Goal: Task Accomplishment & Management: Use online tool/utility

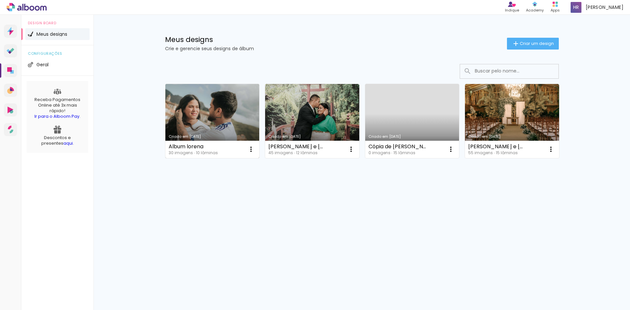
click at [205, 105] on link "Criado em [DATE]" at bounding box center [212, 121] width 94 height 74
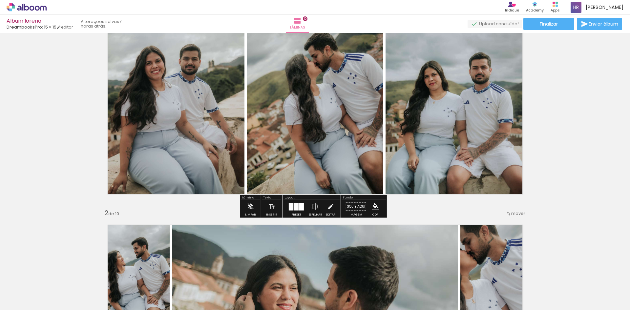
click at [463, 160] on quentale-photo at bounding box center [458, 94] width 144 height 215
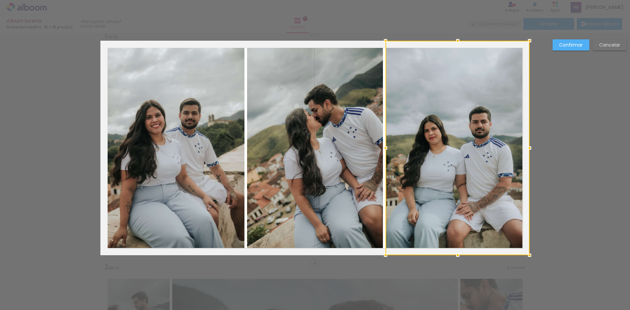
scroll to position [9, 0]
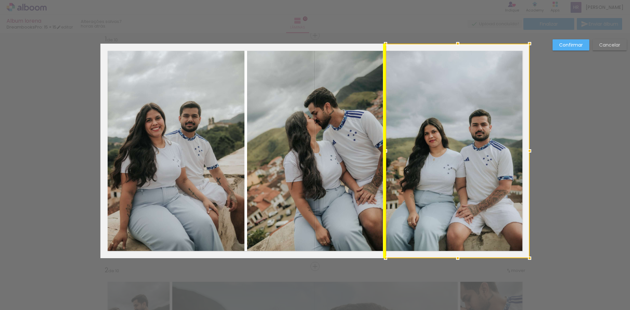
drag, startPoint x: 464, startPoint y: 170, endPoint x: 467, endPoint y: 158, distance: 12.4
click at [467, 158] on div at bounding box center [458, 151] width 144 height 215
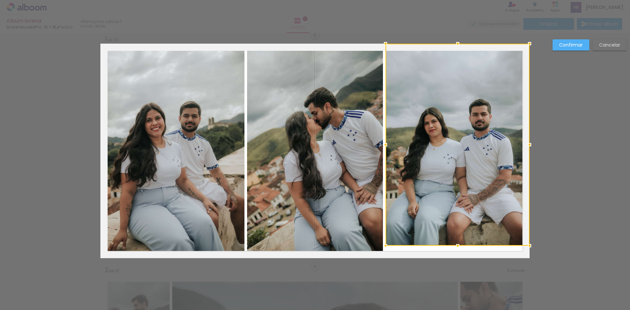
drag, startPoint x: 455, startPoint y: 259, endPoint x: 455, endPoint y: 264, distance: 5.3
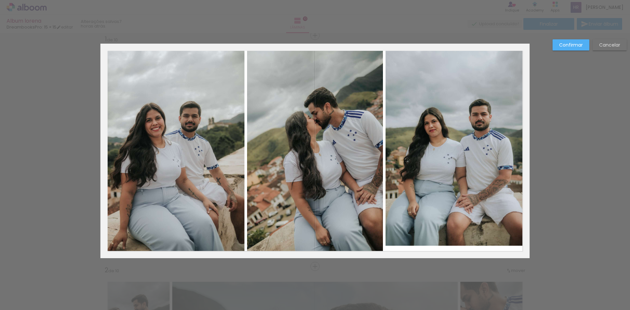
click at [452, 240] on quentale-photo at bounding box center [458, 145] width 144 height 202
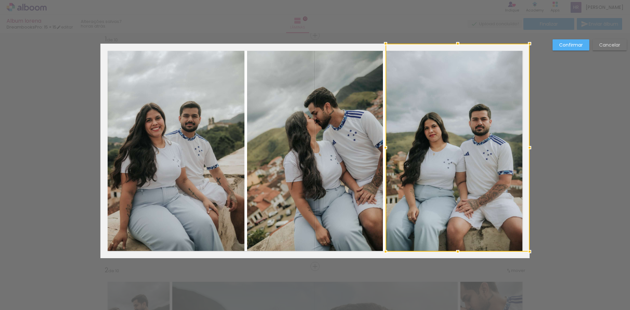
click at [457, 244] on div at bounding box center [458, 148] width 144 height 208
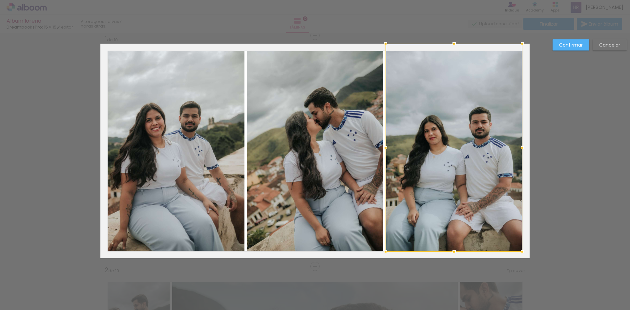
drag, startPoint x: 526, startPoint y: 147, endPoint x: 510, endPoint y: 149, distance: 15.5
click at [510, 149] on div at bounding box center [454, 148] width 137 height 208
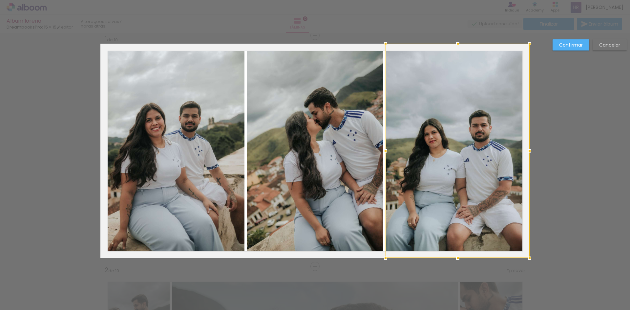
click at [0, 0] on slot "Confirmar" at bounding box center [0, 0] width 0 height 0
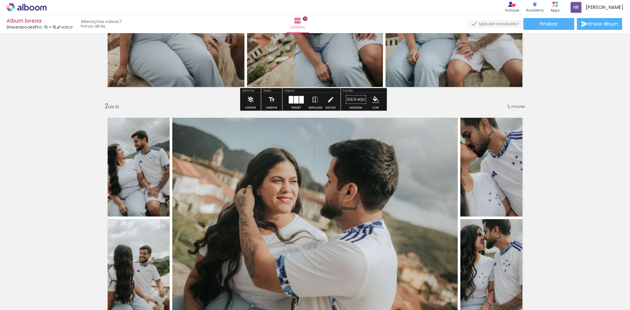
scroll to position [271, 0]
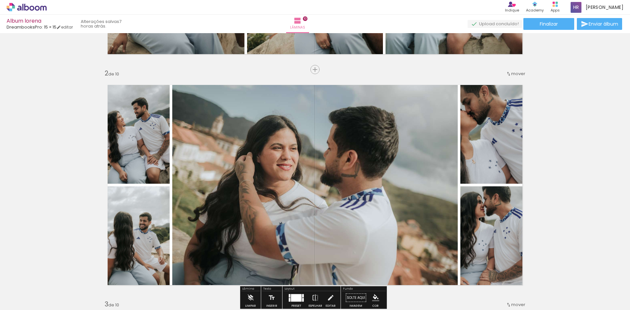
click at [503, 133] on quentale-photo at bounding box center [495, 131] width 69 height 106
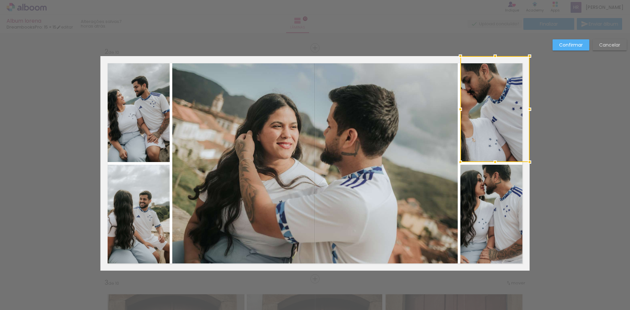
scroll to position [240, 0]
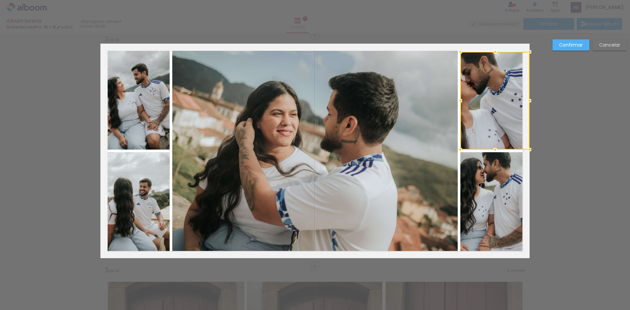
drag, startPoint x: 493, startPoint y: 42, endPoint x: 491, endPoint y: 51, distance: 8.5
click at [491, 51] on div at bounding box center [495, 51] width 13 height 13
click at [518, 91] on quentale-photo at bounding box center [495, 101] width 69 height 98
click at [518, 91] on div at bounding box center [495, 101] width 69 height 98
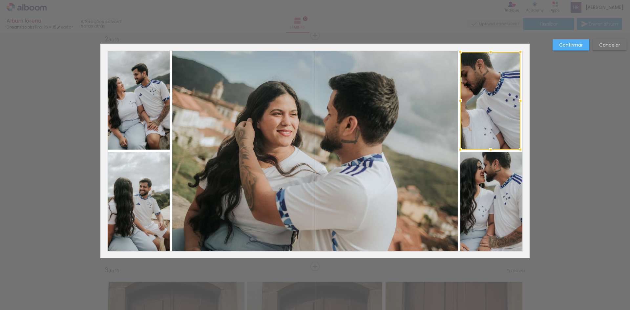
drag, startPoint x: 528, startPoint y: 101, endPoint x: 519, endPoint y: 101, distance: 9.2
click at [519, 101] on div at bounding box center [520, 100] width 13 height 13
click at [461, 101] on quentale-photo at bounding box center [491, 101] width 60 height 98
click at [470, 101] on div at bounding box center [491, 101] width 60 height 98
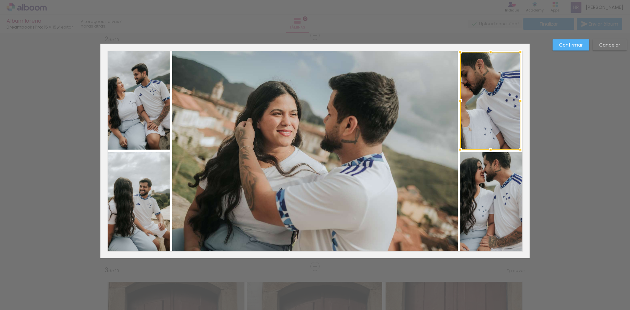
click at [470, 101] on div at bounding box center [491, 101] width 60 height 98
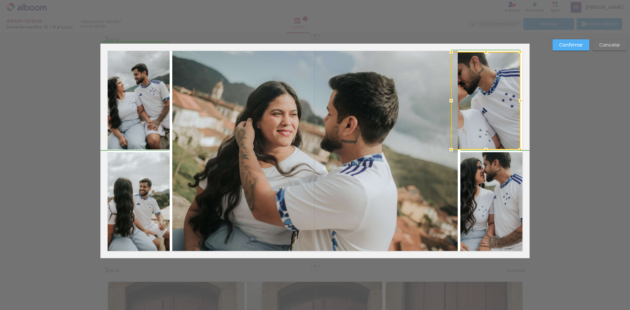
drag, startPoint x: 458, startPoint y: 100, endPoint x: 445, endPoint y: 102, distance: 12.6
click at [445, 102] on div at bounding box center [451, 100] width 13 height 13
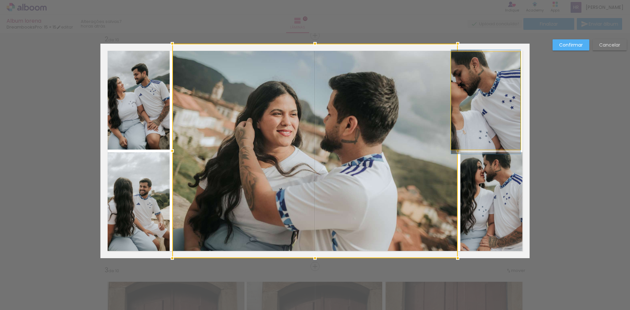
drag, startPoint x: 485, startPoint y: 99, endPoint x: 503, endPoint y: 100, distance: 18.1
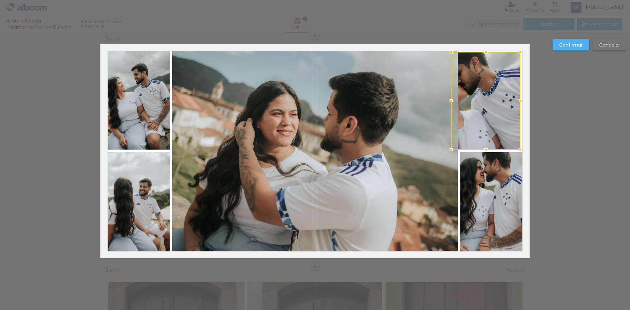
click at [478, 97] on div at bounding box center [485, 101] width 69 height 98
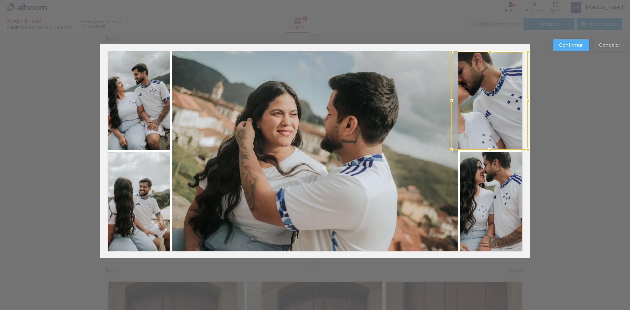
drag, startPoint x: 517, startPoint y: 99, endPoint x: 529, endPoint y: 100, distance: 12.5
click at [529, 100] on div at bounding box center [528, 100] width 13 height 13
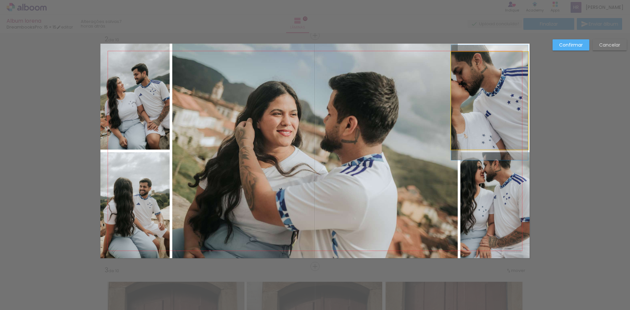
drag, startPoint x: 503, startPoint y: 98, endPoint x: 513, endPoint y: 99, distance: 9.9
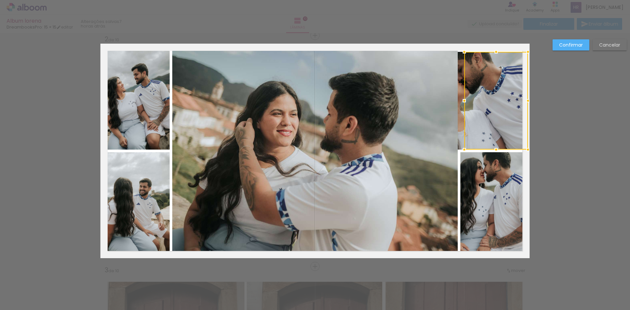
drag, startPoint x: 448, startPoint y: 99, endPoint x: 460, endPoint y: 99, distance: 11.2
click at [460, 99] on div at bounding box center [464, 100] width 13 height 13
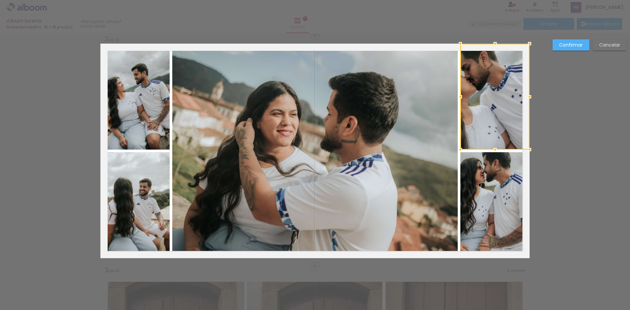
click at [506, 119] on div at bounding box center [495, 97] width 69 height 106
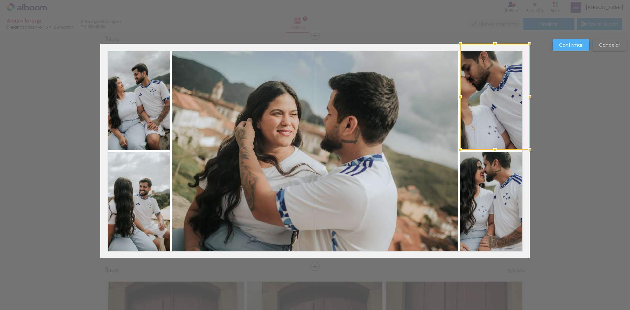
click at [0, 0] on slot "Confirmar" at bounding box center [0, 0] width 0 height 0
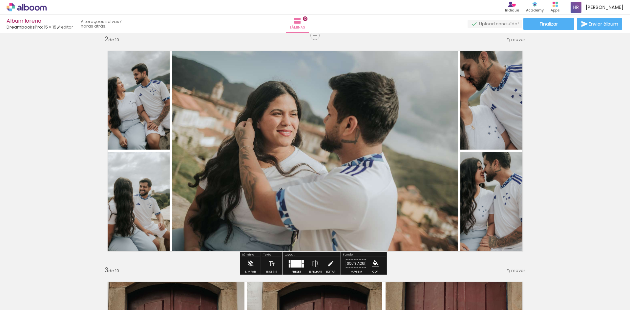
click at [488, 87] on quentale-photo at bounding box center [495, 97] width 69 height 106
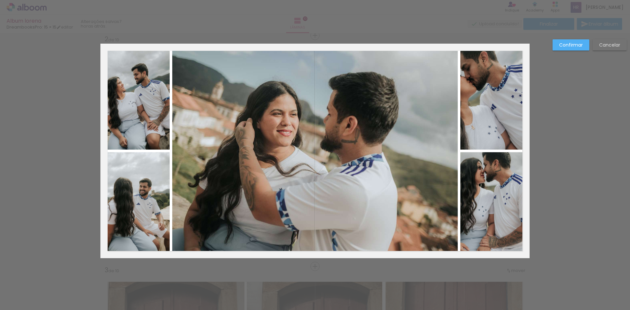
click at [488, 87] on quentale-photo at bounding box center [495, 97] width 69 height 106
click at [488, 87] on div at bounding box center [495, 97] width 69 height 106
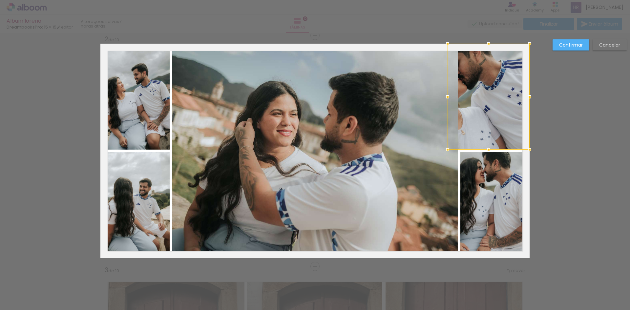
drag, startPoint x: 461, startPoint y: 96, endPoint x: 448, endPoint y: 97, distance: 12.8
click at [448, 97] on div at bounding box center [447, 96] width 13 height 13
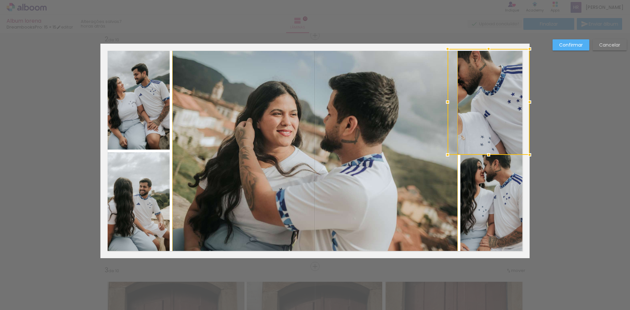
drag, startPoint x: 473, startPoint y: 95, endPoint x: 485, endPoint y: 100, distance: 13.2
click at [485, 100] on div at bounding box center [489, 102] width 82 height 106
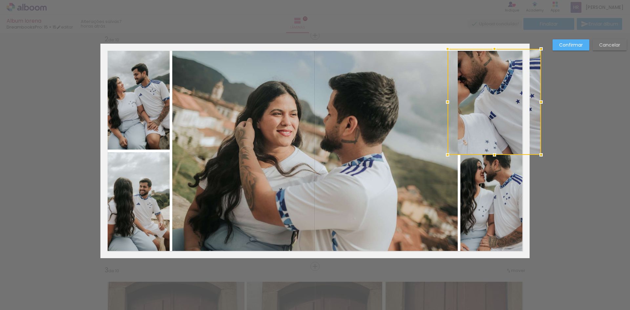
drag, startPoint x: 528, startPoint y: 103, endPoint x: 524, endPoint y: 102, distance: 4.3
click at [524, 102] on div at bounding box center [495, 102] width 94 height 106
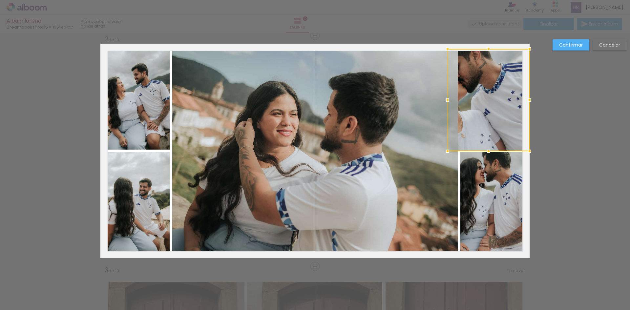
drag, startPoint x: 487, startPoint y: 153, endPoint x: 489, endPoint y: 150, distance: 4.5
click at [489, 150] on div at bounding box center [488, 151] width 13 height 13
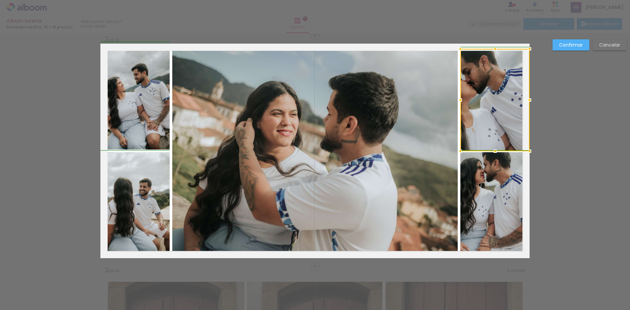
drag, startPoint x: 449, startPoint y: 101, endPoint x: 461, endPoint y: 106, distance: 12.9
click at [461, 106] on div at bounding box center [460, 100] width 13 height 13
click at [0, 0] on slot "Confirmar" at bounding box center [0, 0] width 0 height 0
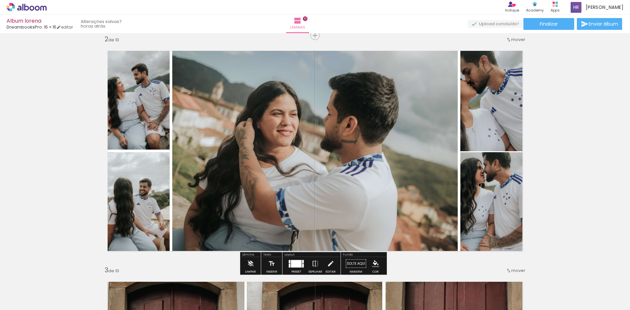
click at [474, 204] on quentale-photo at bounding box center [495, 205] width 69 height 106
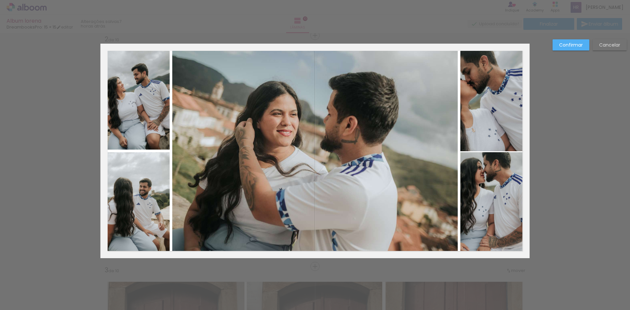
click at [480, 201] on quentale-photo at bounding box center [495, 205] width 69 height 106
click at [480, 201] on div at bounding box center [495, 205] width 69 height 106
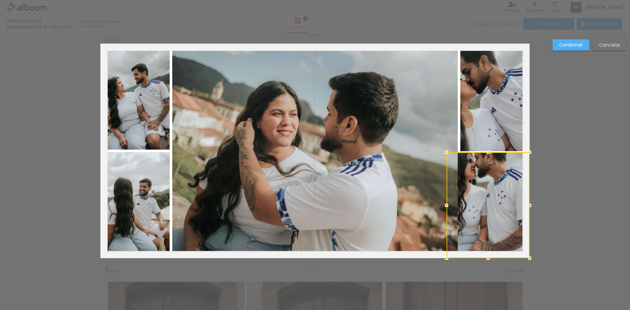
drag, startPoint x: 459, startPoint y: 205, endPoint x: 446, endPoint y: 203, distance: 12.9
click at [446, 203] on div at bounding box center [446, 205] width 13 height 13
drag, startPoint x: 483, startPoint y: 198, endPoint x: 498, endPoint y: 208, distance: 18.5
click at [498, 208] on div at bounding box center [488, 205] width 83 height 106
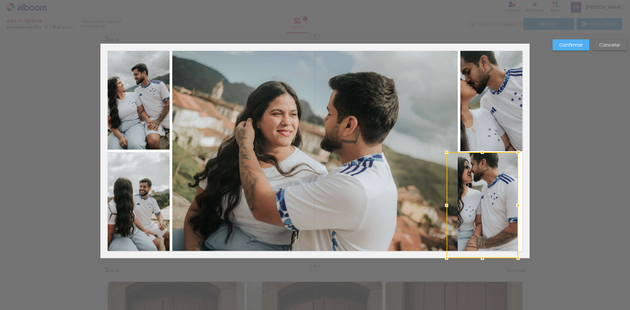
drag, startPoint x: 526, startPoint y: 206, endPoint x: 499, endPoint y: 205, distance: 26.9
click at [499, 205] on div at bounding box center [483, 205] width 72 height 106
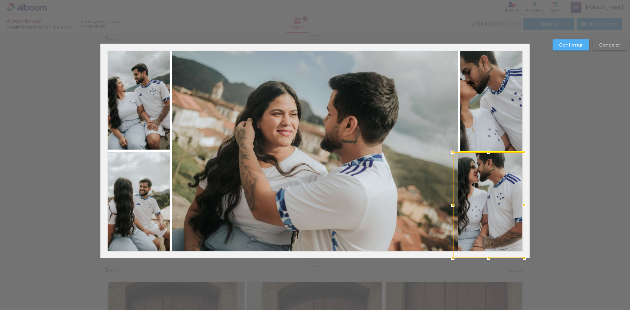
drag, startPoint x: 486, startPoint y: 200, endPoint x: 492, endPoint y: 201, distance: 6.4
click at [492, 201] on div at bounding box center [489, 205] width 72 height 106
drag, startPoint x: 484, startPoint y: 180, endPoint x: 485, endPoint y: 188, distance: 7.6
click at [485, 188] on div at bounding box center [489, 205] width 72 height 106
drag, startPoint x: 487, startPoint y: 153, endPoint x: 491, endPoint y: 146, distance: 7.4
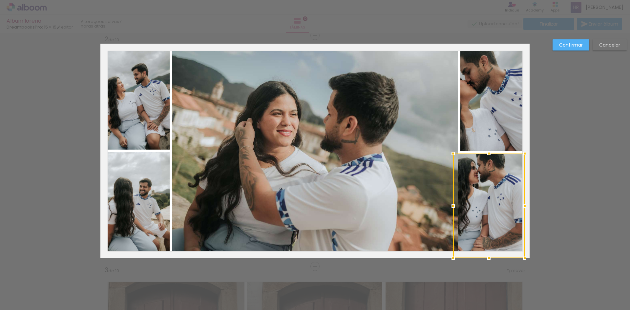
click at [491, 146] on album-spread "2 de 10" at bounding box center [314, 151] width 429 height 215
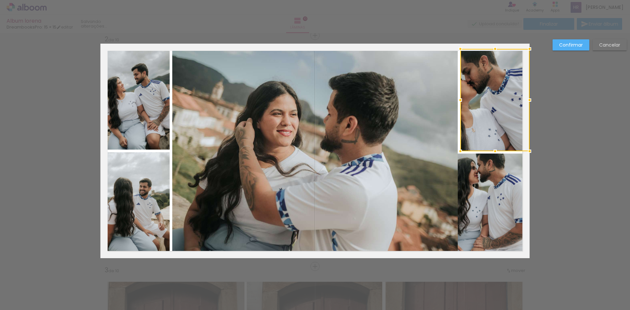
click at [572, 49] on paper-button "Confirmar" at bounding box center [571, 44] width 37 height 11
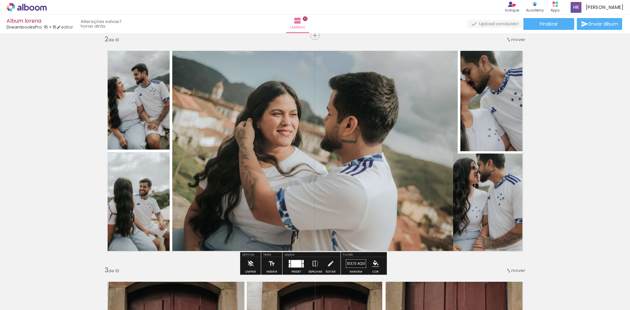
click at [480, 183] on quentale-photo at bounding box center [489, 206] width 72 height 105
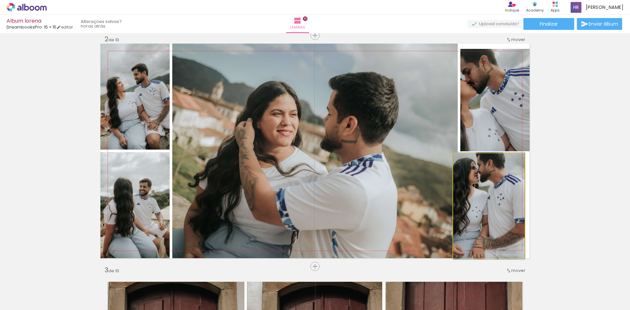
click at [480, 183] on quentale-photo at bounding box center [489, 206] width 72 height 105
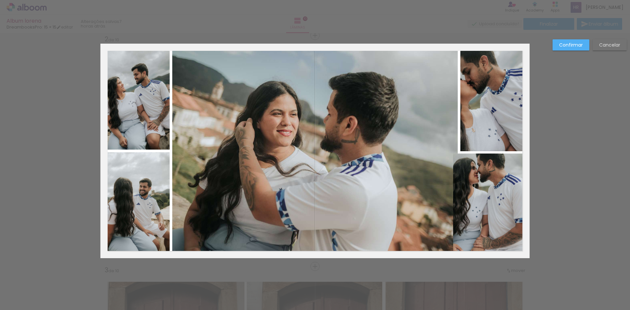
click at [463, 192] on quentale-photo at bounding box center [489, 206] width 72 height 105
click at [463, 192] on div at bounding box center [489, 206] width 72 height 105
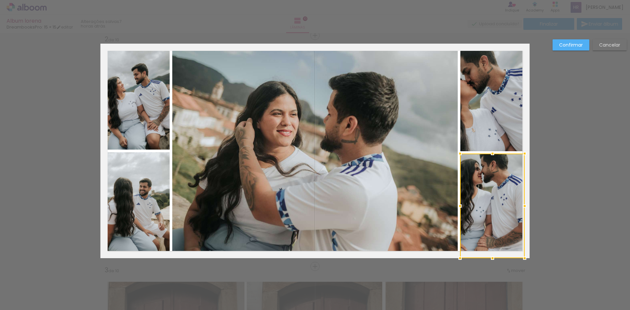
drag, startPoint x: 453, startPoint y: 204, endPoint x: 460, endPoint y: 205, distance: 6.9
click at [460, 205] on div at bounding box center [460, 206] width 13 height 13
click at [577, 41] on paper-button "Confirmar" at bounding box center [571, 44] width 37 height 11
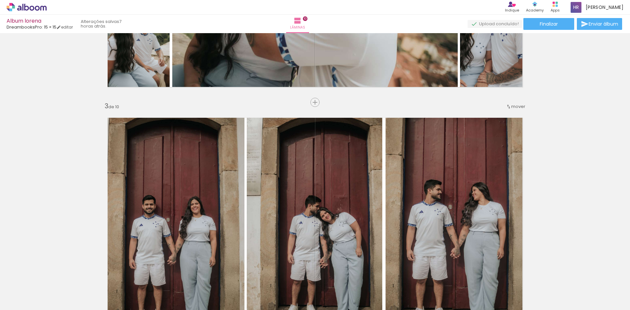
scroll to position [535, 0]
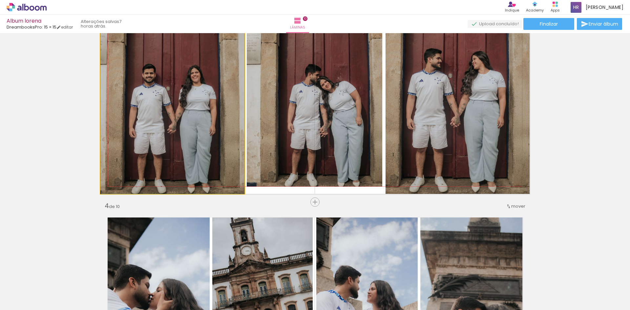
click at [189, 114] on quentale-photo at bounding box center [172, 86] width 144 height 215
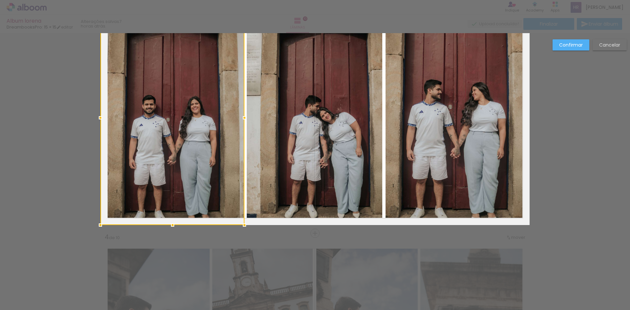
scroll to position [471, 0]
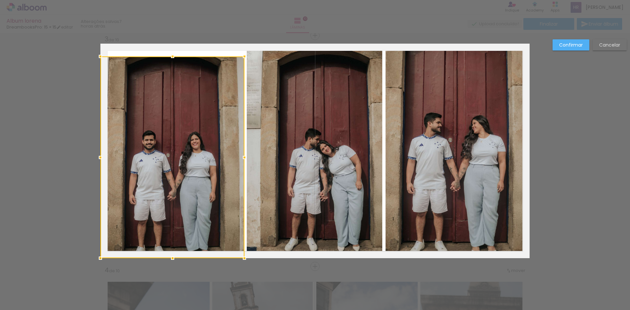
drag, startPoint x: 172, startPoint y: 45, endPoint x: 171, endPoint y: 57, distance: 12.8
click at [171, 57] on div at bounding box center [172, 56] width 13 height 13
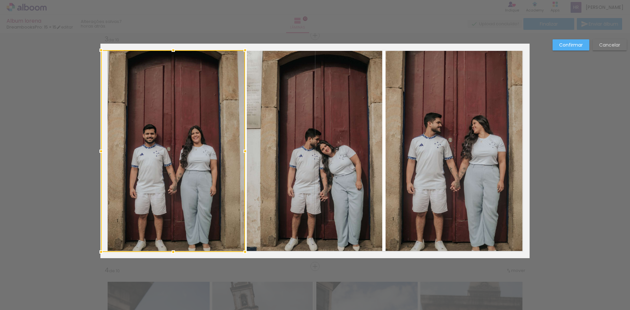
drag, startPoint x: 184, startPoint y: 93, endPoint x: 185, endPoint y: 86, distance: 6.9
click at [185, 86] on div at bounding box center [173, 151] width 144 height 202
click at [217, 79] on div at bounding box center [173, 151] width 144 height 202
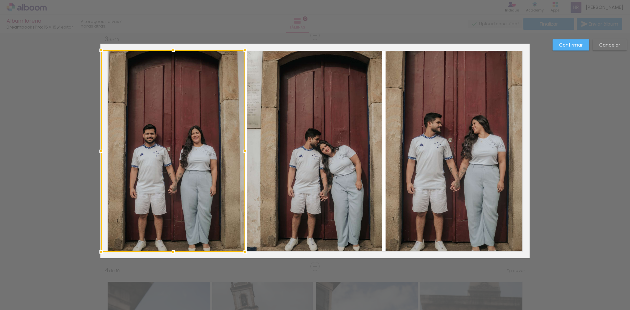
click at [0, 0] on slot "Confirmar" at bounding box center [0, 0] width 0 height 0
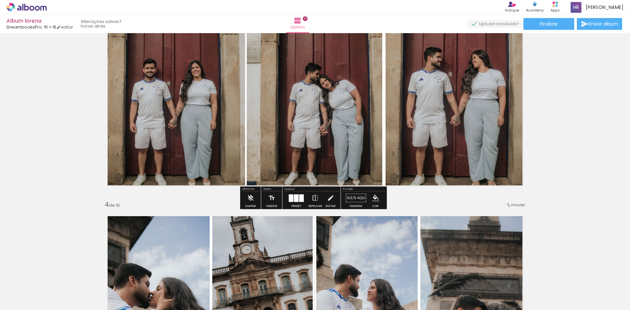
click at [464, 118] on quentale-photo at bounding box center [458, 85] width 144 height 215
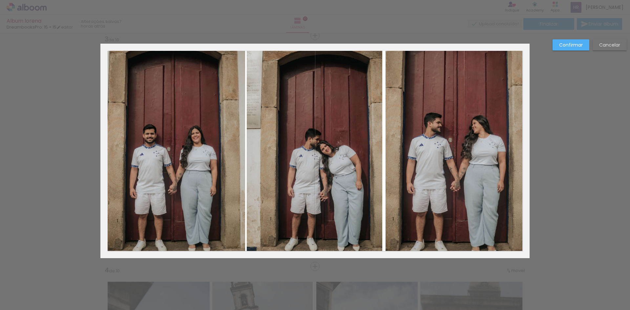
click at [462, 101] on quentale-photo at bounding box center [458, 151] width 144 height 215
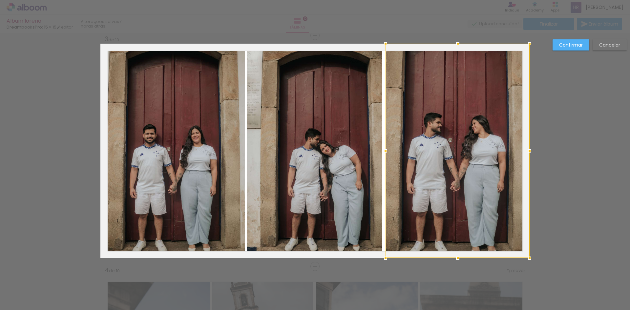
click at [462, 101] on div at bounding box center [458, 151] width 144 height 215
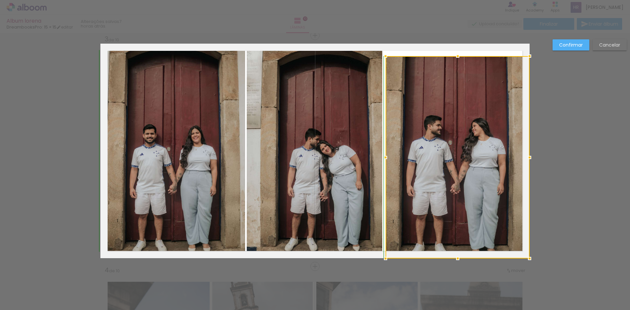
drag, startPoint x: 456, startPoint y: 42, endPoint x: 458, endPoint y: 57, distance: 15.2
click at [458, 57] on div at bounding box center [457, 56] width 13 height 13
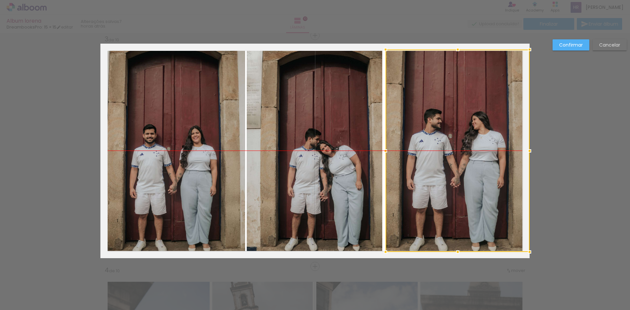
drag, startPoint x: 459, startPoint y: 79, endPoint x: 460, endPoint y: 75, distance: 5.1
click at [460, 75] on div at bounding box center [458, 151] width 144 height 203
click at [0, 0] on slot "Confirmar" at bounding box center [0, 0] width 0 height 0
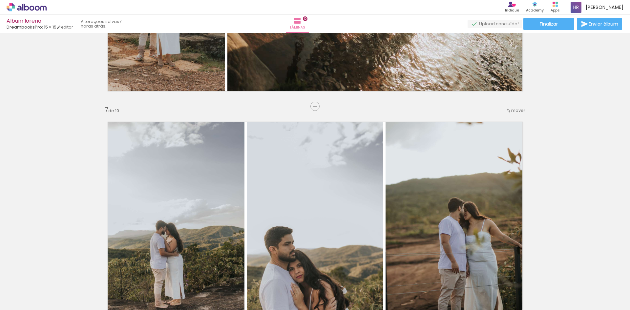
scroll to position [1455, 0]
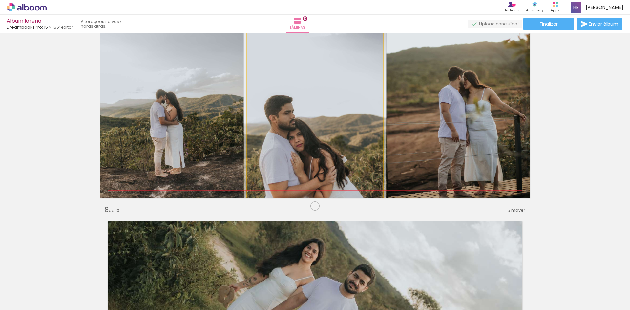
click at [332, 127] on quentale-photo at bounding box center [315, 90] width 136 height 215
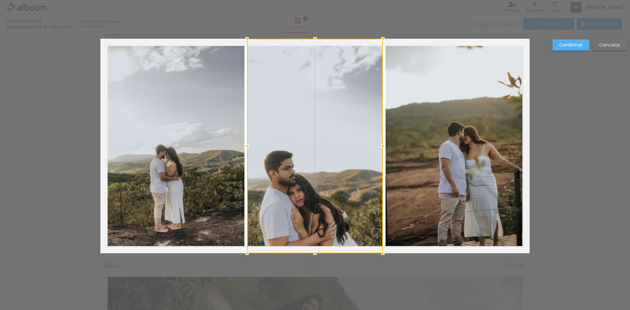
scroll to position [1395, 0]
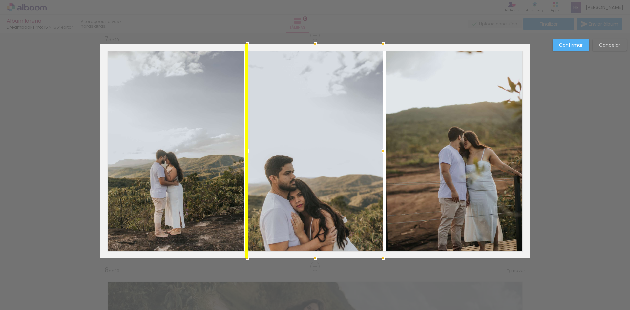
drag, startPoint x: 321, startPoint y: 165, endPoint x: 326, endPoint y: 155, distance: 11.2
click at [326, 155] on div at bounding box center [316, 151] width 136 height 215
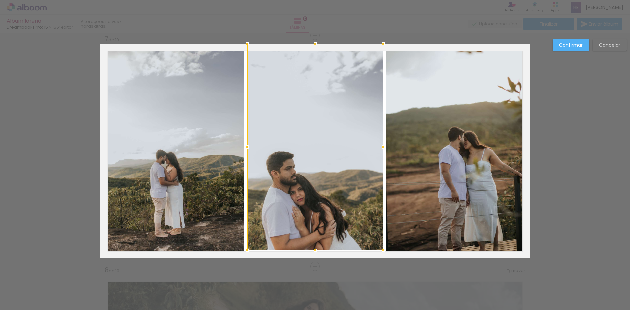
drag, startPoint x: 315, startPoint y: 256, endPoint x: 315, endPoint y: 259, distance: 3.3
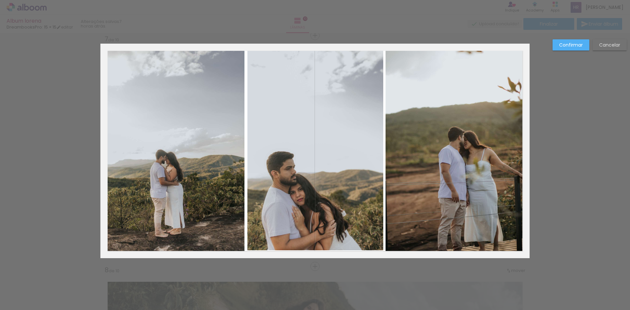
click at [0, 0] on slot "Confirmar" at bounding box center [0, 0] width 0 height 0
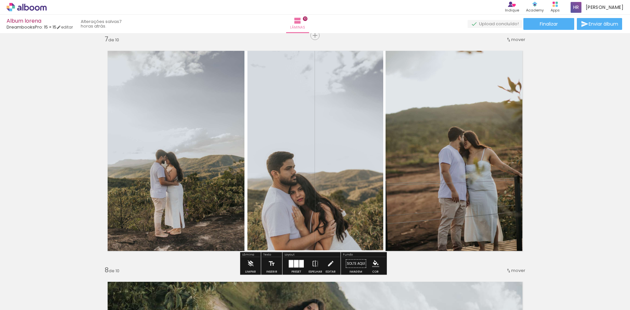
scroll to position [1461, 0]
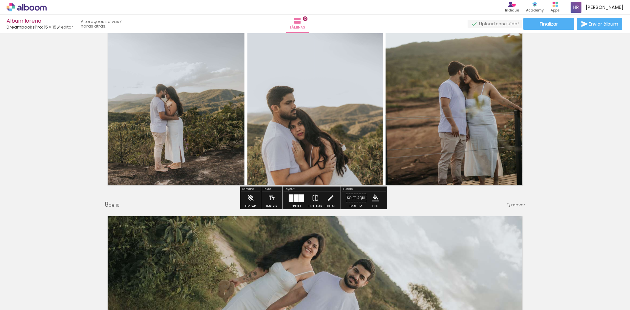
click at [449, 145] on quentale-photo at bounding box center [458, 85] width 144 height 215
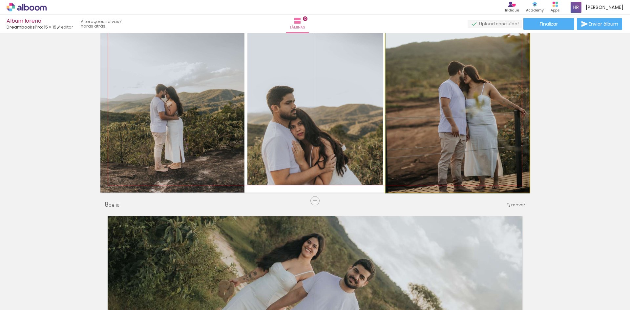
click at [449, 145] on quentale-photo at bounding box center [458, 85] width 144 height 215
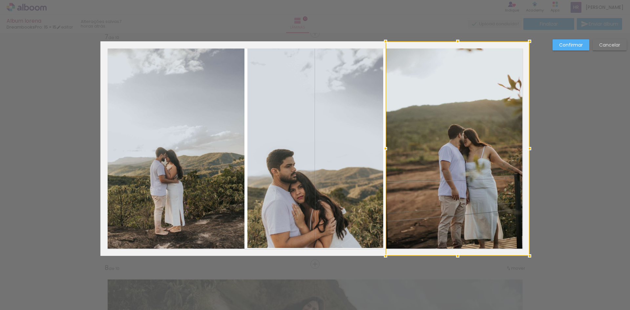
scroll to position [1395, 0]
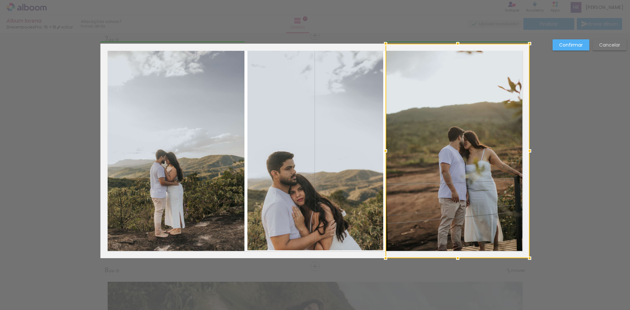
click at [386, 151] on div at bounding box center [385, 150] width 13 height 13
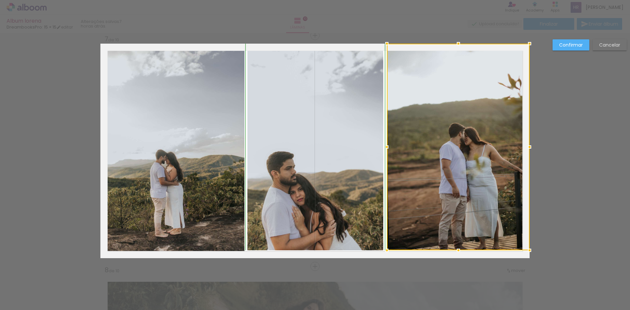
drag, startPoint x: 382, startPoint y: 259, endPoint x: 381, endPoint y: 251, distance: 8.2
click at [381, 251] on div at bounding box center [386, 250] width 13 height 13
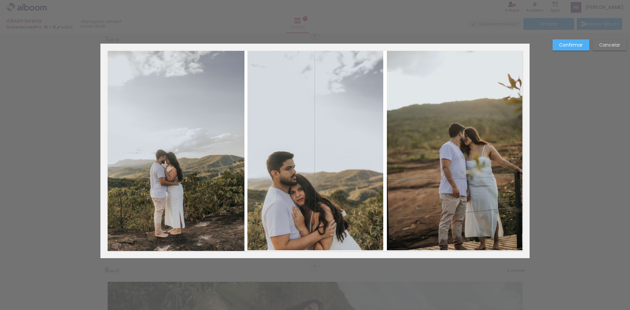
click at [0, 0] on slot "Confirmar" at bounding box center [0, 0] width 0 height 0
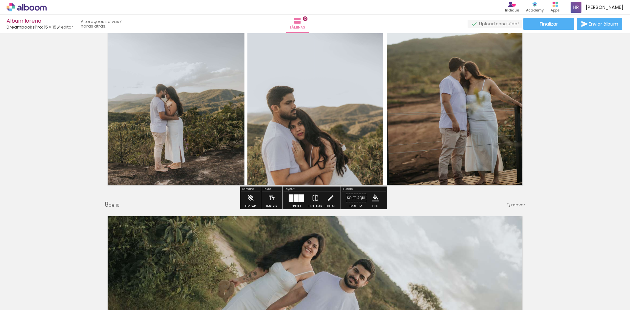
click at [460, 129] on quentale-photo at bounding box center [458, 81] width 143 height 207
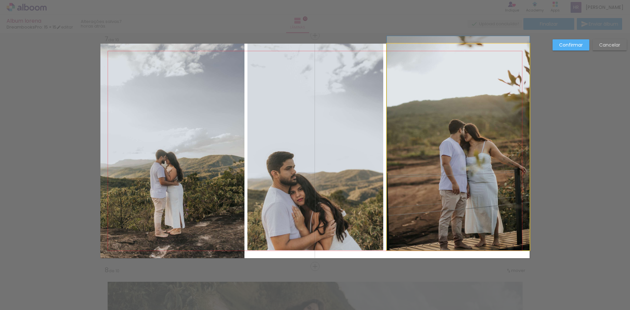
drag, startPoint x: 460, startPoint y: 168, endPoint x: 459, endPoint y: 159, distance: 9.3
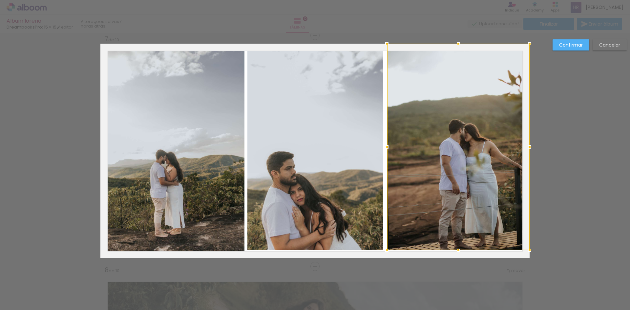
click at [559, 40] on paper-button "Confirmar" at bounding box center [571, 44] width 37 height 11
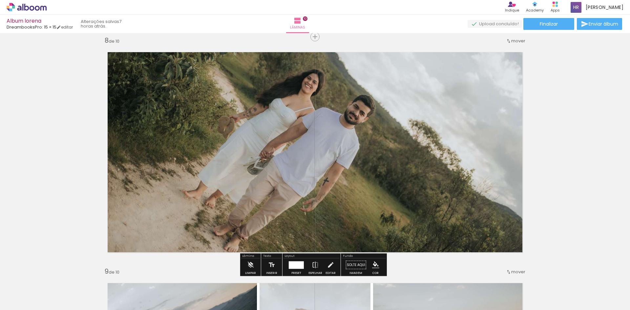
click at [349, 124] on quentale-photo at bounding box center [314, 152] width 429 height 215
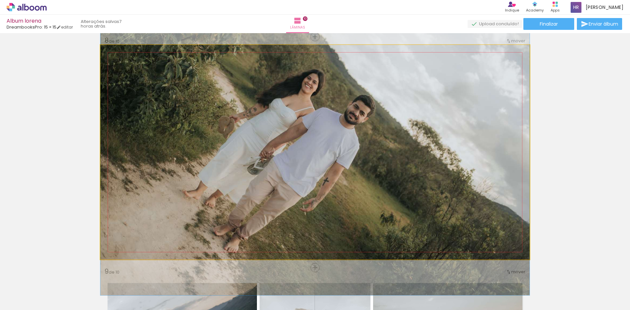
click at [349, 124] on quentale-photo at bounding box center [314, 152] width 429 height 215
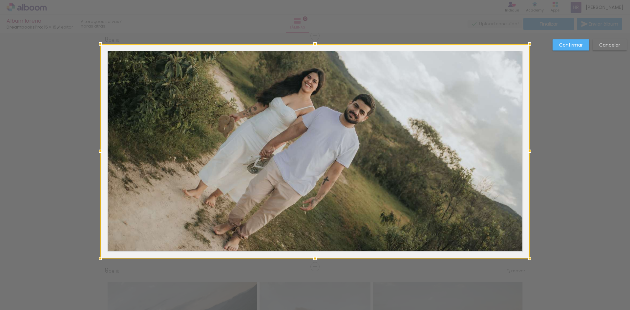
scroll to position [1626, 0]
click at [0, 0] on slot "Confirmar" at bounding box center [0, 0] width 0 height 0
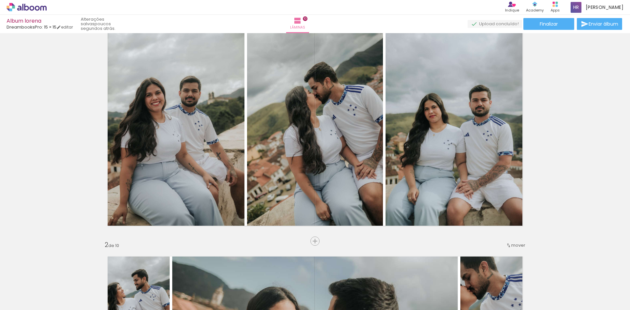
scroll to position [0, 0]
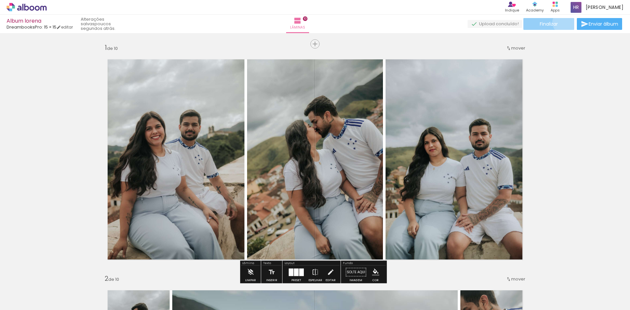
click at [563, 22] on paper-button "Finalizar" at bounding box center [549, 24] width 51 height 12
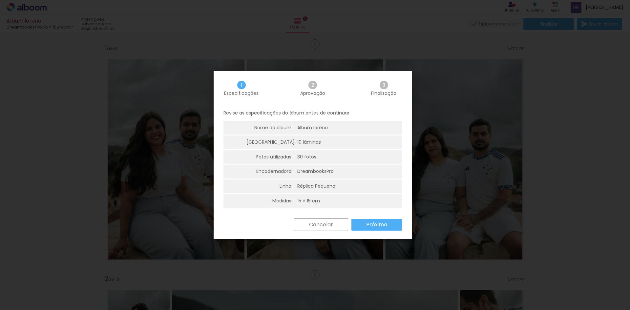
click at [387, 224] on paper-button "Próximo" at bounding box center [377, 225] width 51 height 12
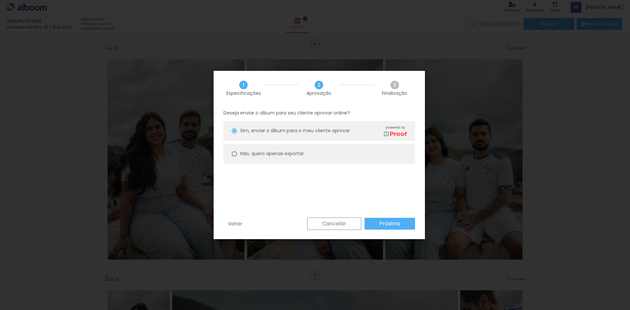
click at [0, 0] on slot "Próximo" at bounding box center [0, 0] width 0 height 0
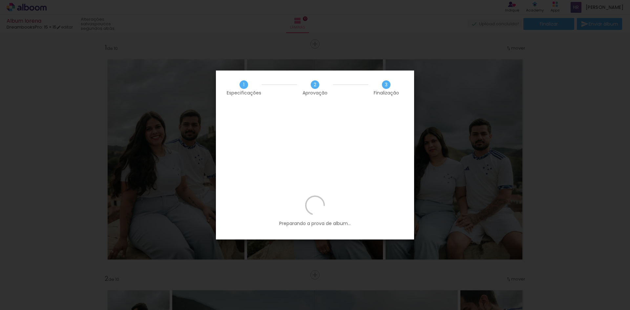
click at [299, 196] on p "Preparando a prova de album..." at bounding box center [315, 211] width 179 height 31
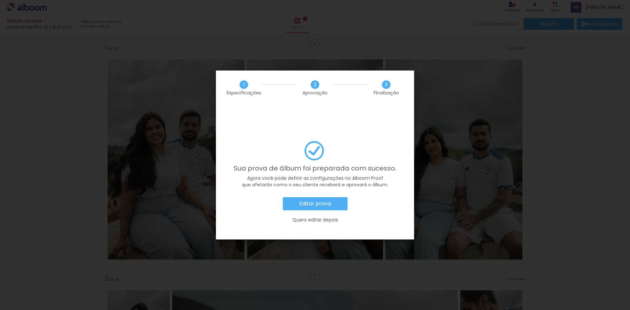
click at [0, 0] on slot "Quero editar depois" at bounding box center [0, 0] width 0 height 0
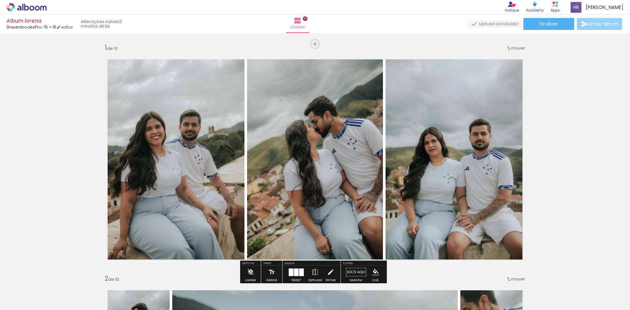
click at [589, 25] on span "Enviar álbum" at bounding box center [604, 24] width 30 height 5
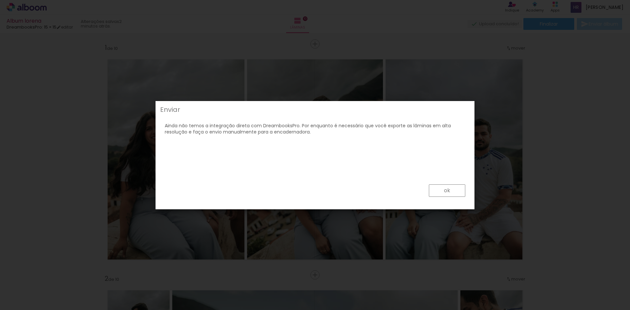
click at [0, 0] on slot "ok" at bounding box center [0, 0] width 0 height 0
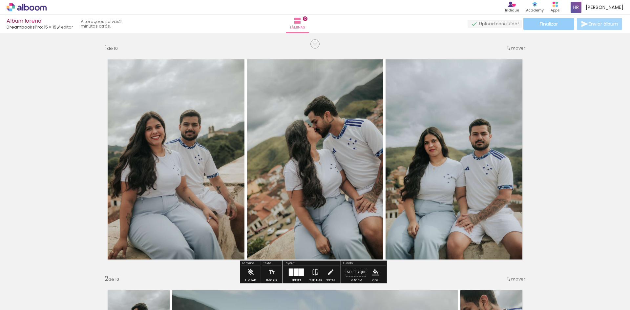
click at [544, 23] on span "Finalizar" at bounding box center [549, 24] width 18 height 5
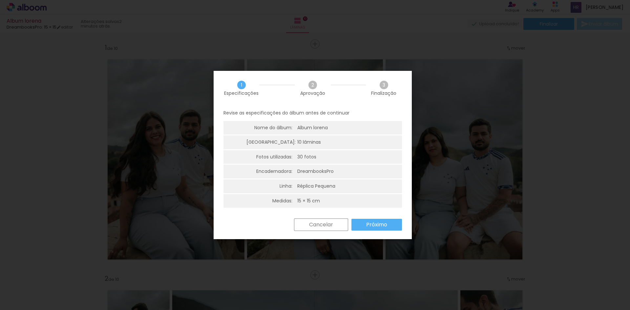
click at [397, 223] on paper-button "Próximo" at bounding box center [377, 225] width 51 height 12
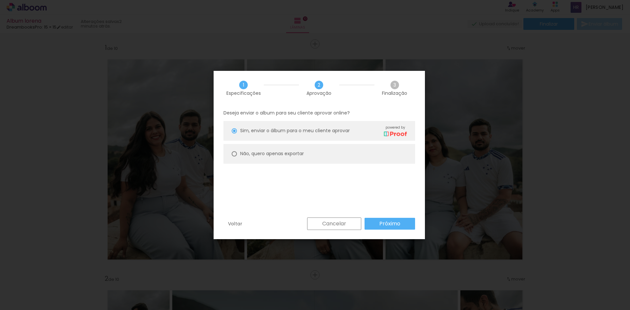
click at [0, 0] on slot "Próximo" at bounding box center [0, 0] width 0 height 0
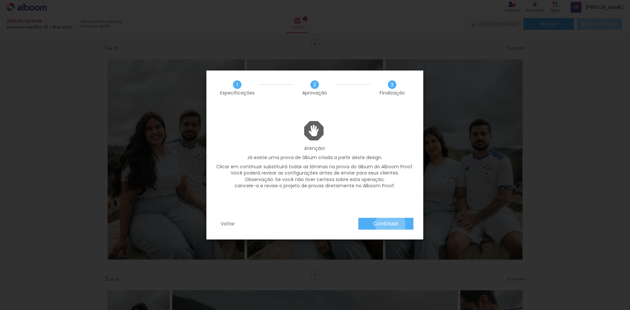
click at [0, 0] on slot "Continuar" at bounding box center [0, 0] width 0 height 0
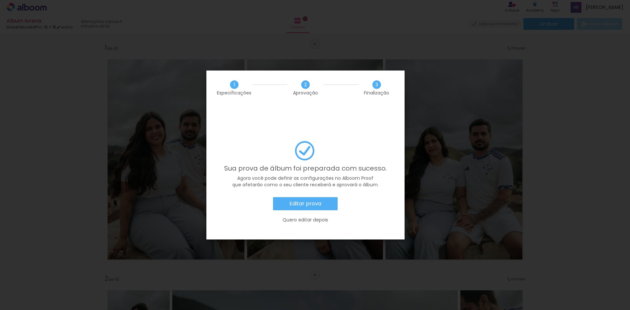
click at [262, 155] on div "Sua prova de álbum foi preparada com sucesso. Agora você pode definir as config…" at bounding box center [305, 185] width 179 height 89
click at [0, 0] on slot "Editar prova" at bounding box center [0, 0] width 0 height 0
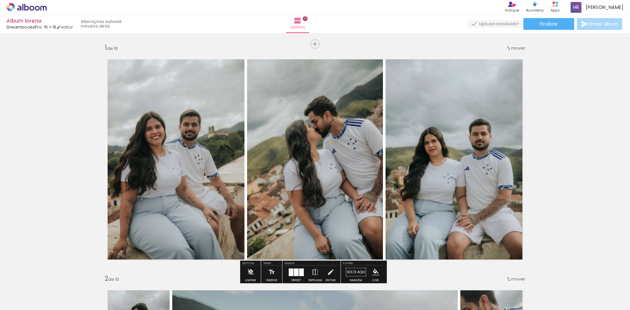
scroll to position [164, 0]
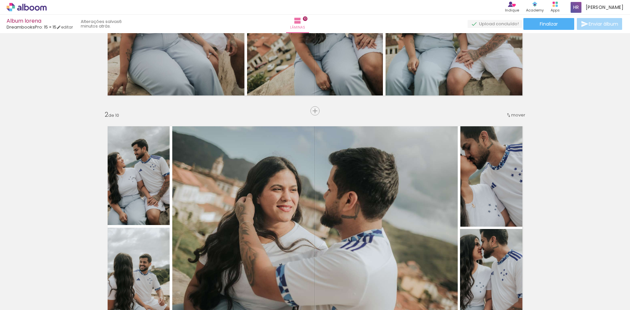
click at [433, 137] on quentale-photo at bounding box center [315, 226] width 286 height 215
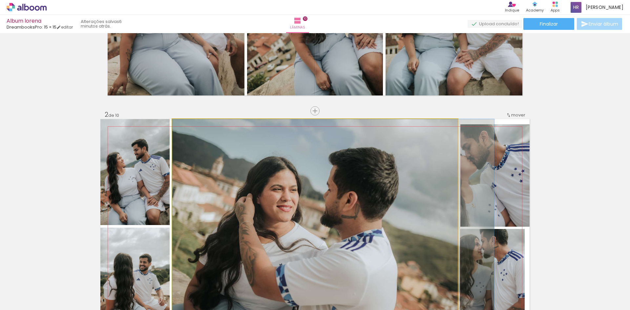
click at [433, 137] on quentale-photo at bounding box center [315, 226] width 286 height 215
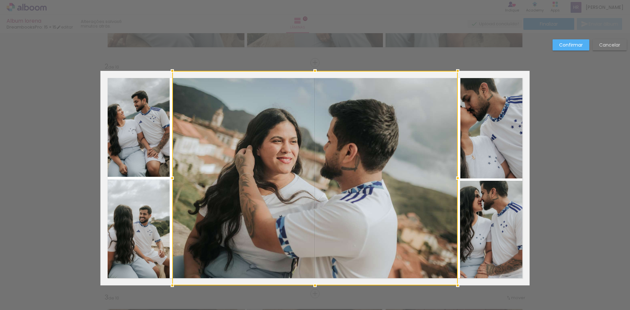
scroll to position [240, 0]
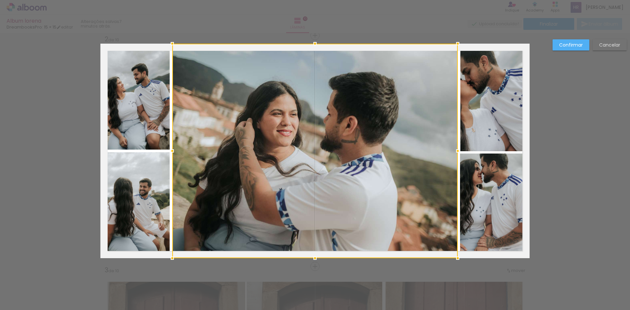
click at [583, 42] on paper-button "Confirmar" at bounding box center [571, 44] width 37 height 11
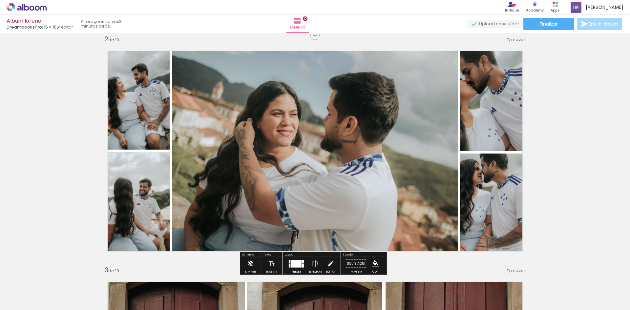
click at [112, 166] on div at bounding box center [108, 169] width 8 height 7
click at [466, 75] on paper-item at bounding box center [469, 77] width 12 height 5
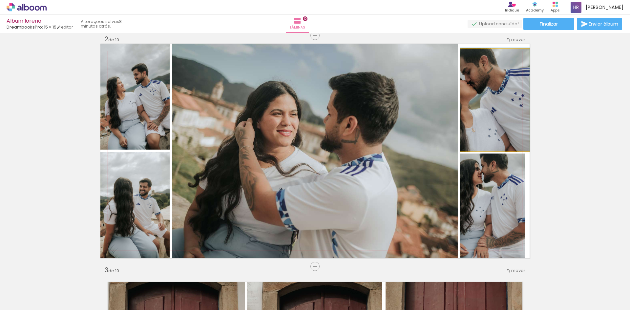
click at [504, 94] on quentale-photo at bounding box center [495, 100] width 69 height 102
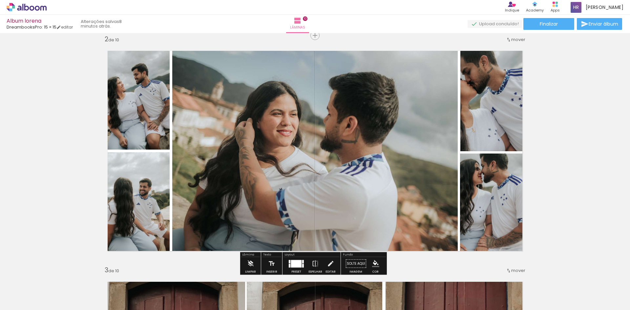
click at [420, 87] on quentale-photo at bounding box center [315, 151] width 286 height 215
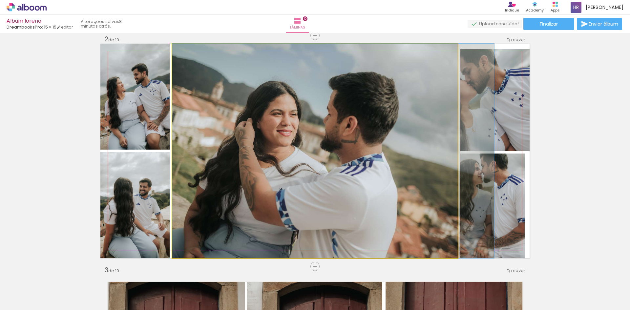
click at [420, 87] on quentale-photo at bounding box center [315, 151] width 286 height 215
click at [407, 86] on quentale-photo at bounding box center [315, 151] width 286 height 215
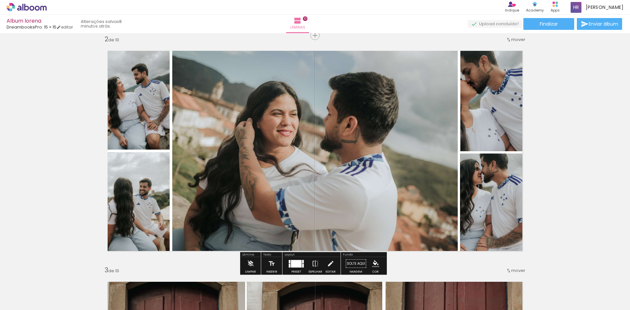
click at [395, 87] on quentale-photo at bounding box center [315, 151] width 286 height 215
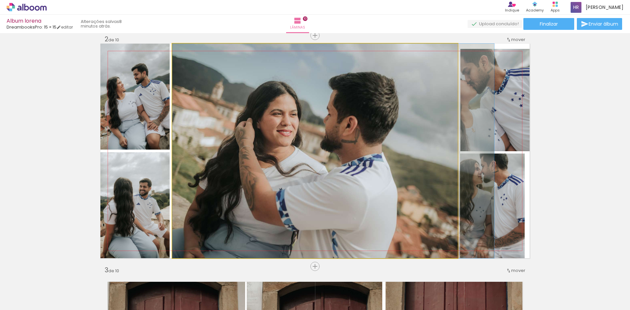
click at [377, 94] on quentale-photo at bounding box center [315, 151] width 286 height 215
click at [0, 0] on div at bounding box center [0, 0] width 0 height 0
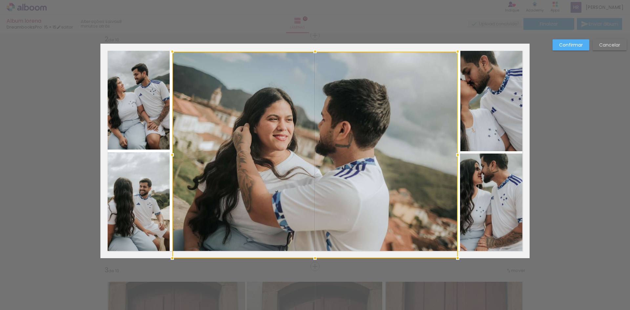
drag, startPoint x: 313, startPoint y: 43, endPoint x: 314, endPoint y: 51, distance: 8.3
click at [314, 51] on div at bounding box center [315, 51] width 13 height 13
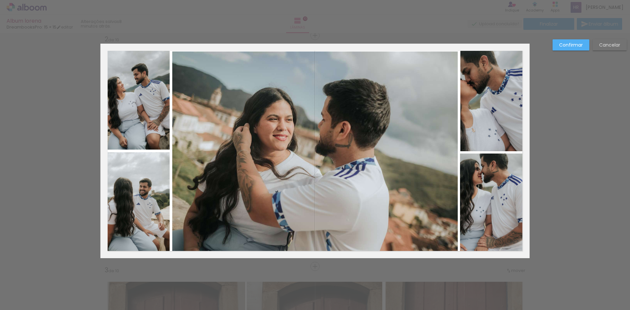
click at [150, 70] on quentale-photo at bounding box center [134, 97] width 69 height 106
click at [150, 70] on div at bounding box center [134, 97] width 69 height 106
click at [147, 53] on div at bounding box center [134, 97] width 69 height 106
click at [150, 75] on div at bounding box center [134, 97] width 69 height 106
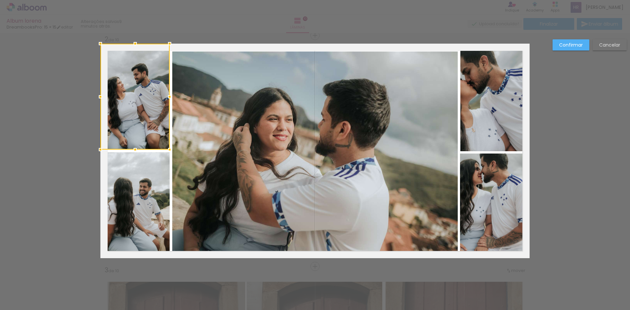
click at [197, 81] on quentale-photo at bounding box center [315, 155] width 286 height 207
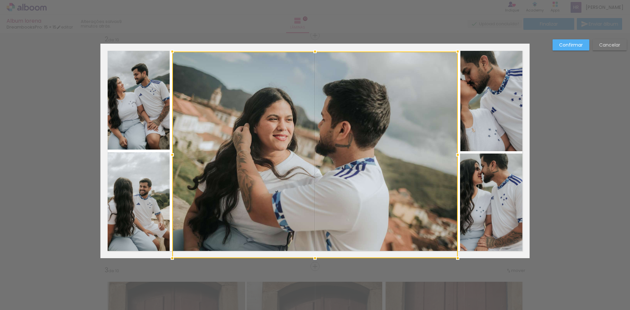
click at [197, 81] on div at bounding box center [315, 155] width 286 height 207
click at [279, 92] on div at bounding box center [315, 155] width 286 height 207
click at [471, 91] on quentale-photo at bounding box center [495, 100] width 69 height 102
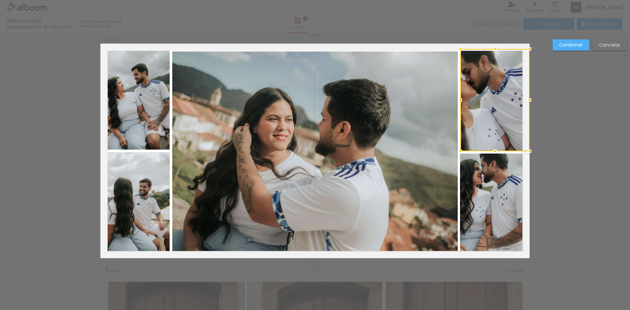
click at [471, 91] on div at bounding box center [495, 100] width 69 height 102
click at [472, 68] on div at bounding box center [495, 100] width 69 height 102
click at [445, 75] on quentale-photo at bounding box center [315, 155] width 286 height 207
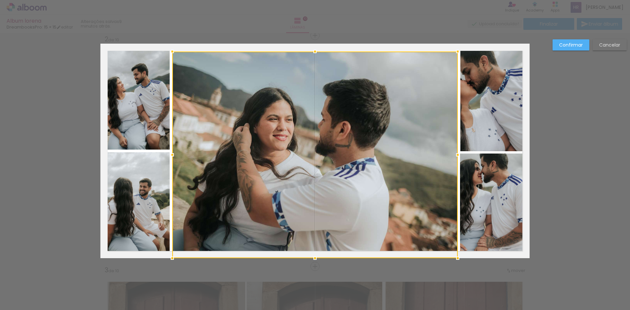
click at [445, 75] on div at bounding box center [315, 155] width 286 height 207
click at [416, 89] on div at bounding box center [315, 155] width 286 height 207
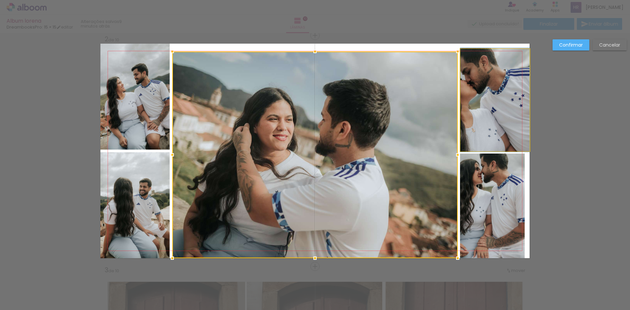
click at [495, 92] on quentale-photo at bounding box center [495, 100] width 69 height 102
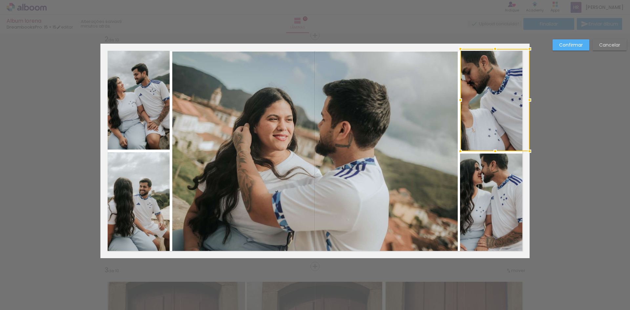
click at [495, 92] on div at bounding box center [495, 100] width 69 height 102
click at [491, 106] on div at bounding box center [495, 100] width 69 height 102
click at [484, 108] on div at bounding box center [495, 100] width 69 height 102
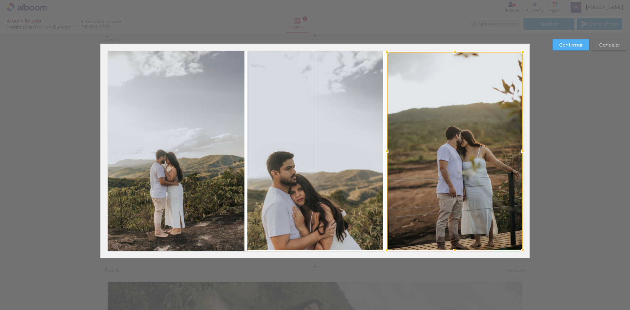
click at [0, 0] on slot "Confirmar" at bounding box center [0, 0] width 0 height 0
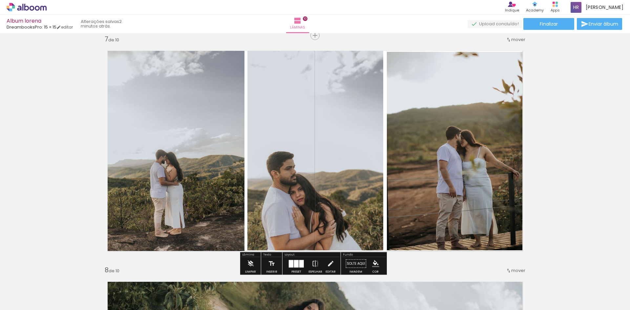
click at [494, 95] on quentale-photo at bounding box center [455, 151] width 136 height 199
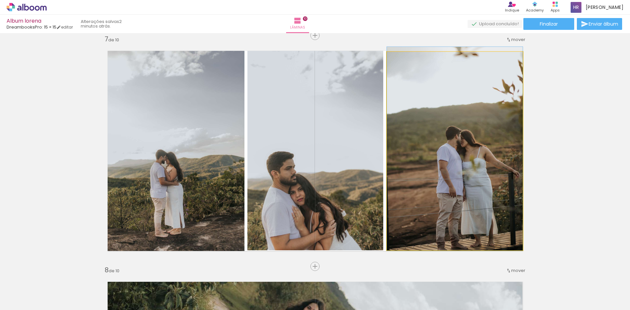
click at [475, 55] on quentale-photo at bounding box center [455, 151] width 136 height 199
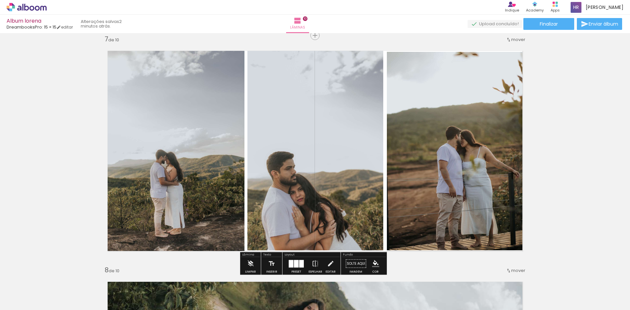
click at [469, 130] on quentale-photo at bounding box center [455, 151] width 136 height 199
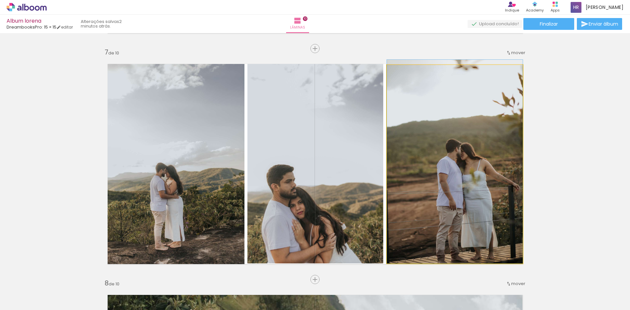
drag, startPoint x: 485, startPoint y: 133, endPoint x: 485, endPoint y: 117, distance: 16.1
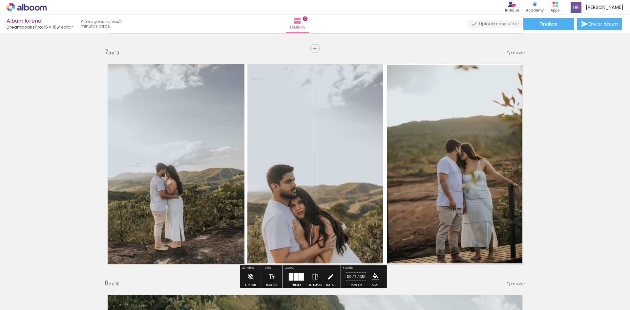
click at [469, 65] on quentale-photo at bounding box center [455, 164] width 136 height 199
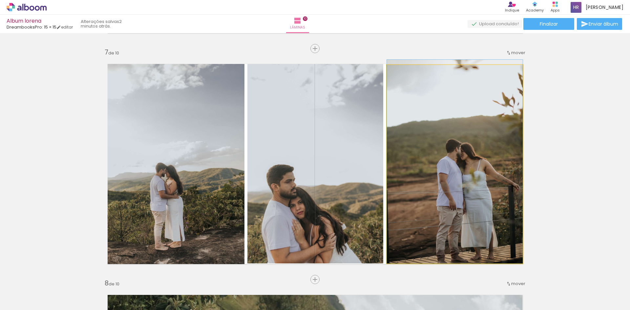
click at [469, 65] on quentale-photo at bounding box center [455, 164] width 136 height 199
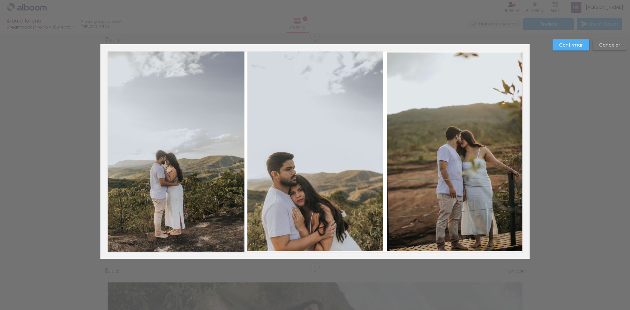
scroll to position [1395, 0]
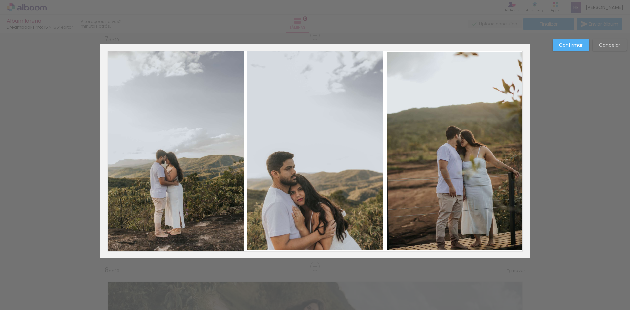
click at [462, 64] on quentale-photo at bounding box center [455, 151] width 136 height 199
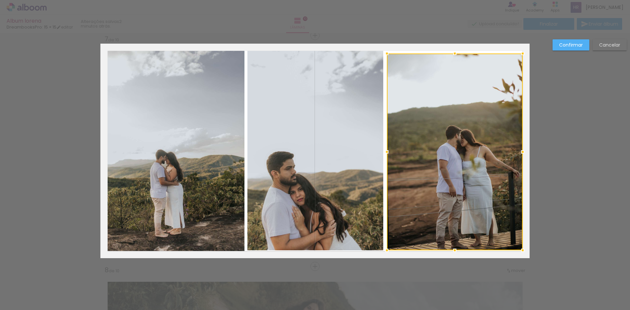
click at [451, 51] on div at bounding box center [454, 53] width 13 height 13
click at [565, 53] on div "Confirmar Cancelar" at bounding box center [588, 47] width 77 height 16
click at [564, 50] on paper-button "Confirmar" at bounding box center [571, 44] width 37 height 11
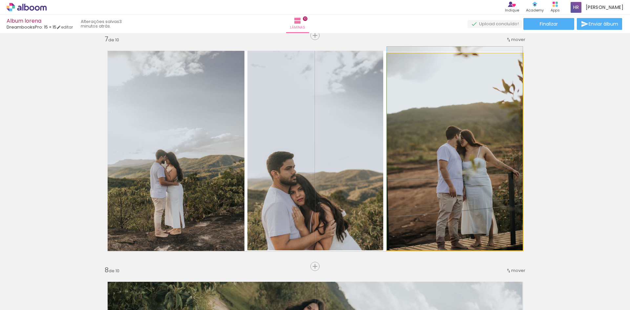
click at [486, 65] on quentale-photo at bounding box center [455, 152] width 136 height 197
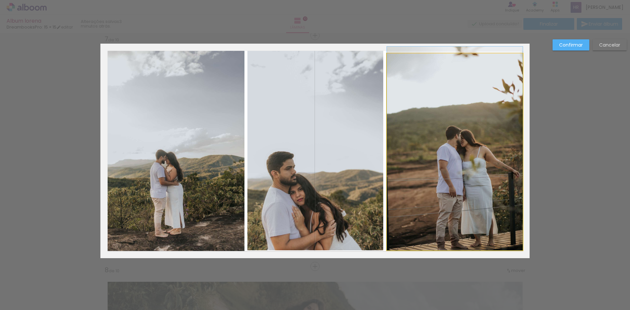
click at [464, 59] on quentale-photo at bounding box center [455, 152] width 136 height 197
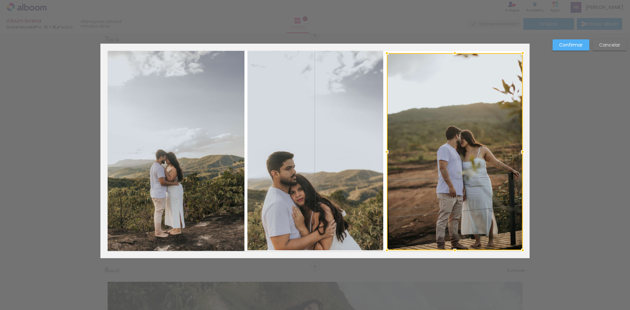
click at [454, 52] on div at bounding box center [454, 53] width 13 height 13
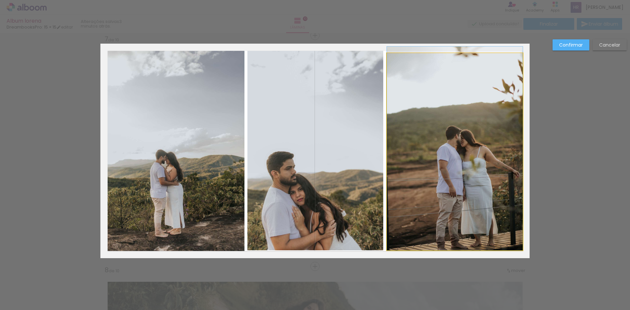
drag, startPoint x: 450, startPoint y: 96, endPoint x: 451, endPoint y: 92, distance: 3.7
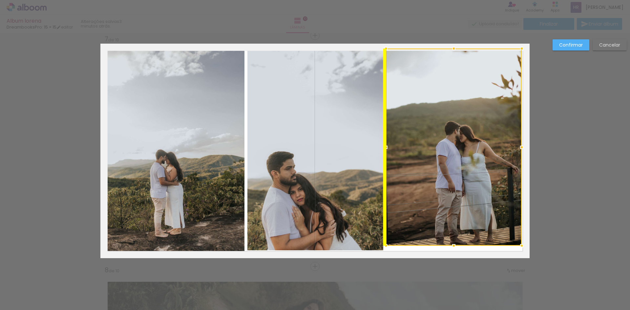
drag, startPoint x: 452, startPoint y: 95, endPoint x: 455, endPoint y: 92, distance: 4.7
click at [455, 92] on div at bounding box center [454, 147] width 136 height 197
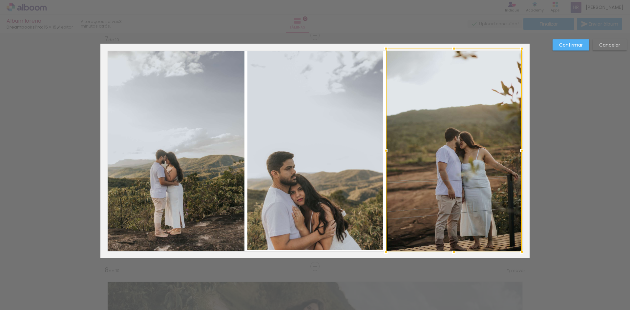
drag, startPoint x: 452, startPoint y: 244, endPoint x: 451, endPoint y: 248, distance: 3.6
click at [451, 249] on div at bounding box center [453, 252] width 13 height 13
click at [0, 0] on slot "Confirmar" at bounding box center [0, 0] width 0 height 0
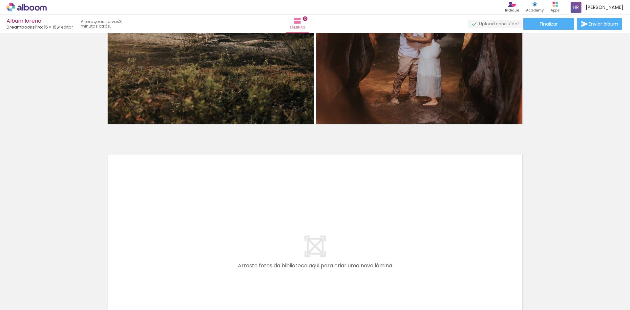
scroll to position [2019, 0]
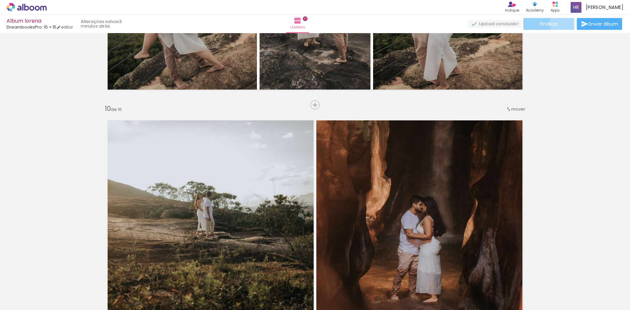
click at [565, 24] on paper-button "Finalizar" at bounding box center [549, 24] width 51 height 12
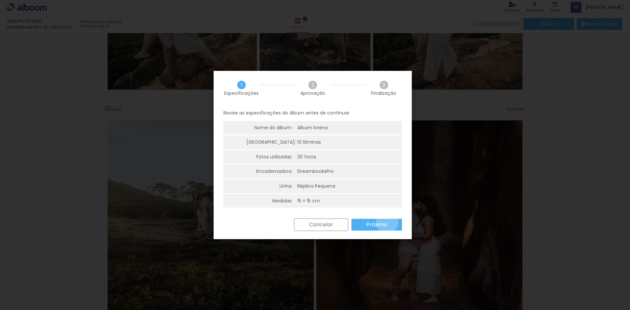
click at [0, 0] on slot "Próximo" at bounding box center [0, 0] width 0 height 0
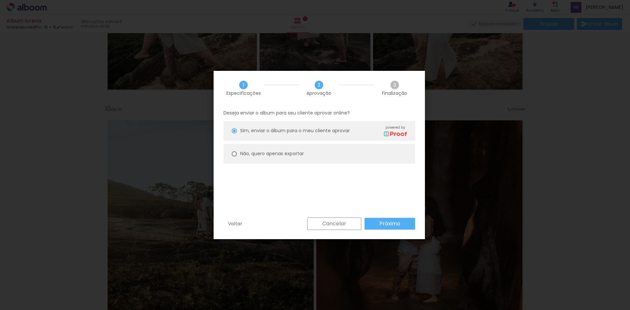
click at [0, 0] on slot "Próximo" at bounding box center [0, 0] width 0 height 0
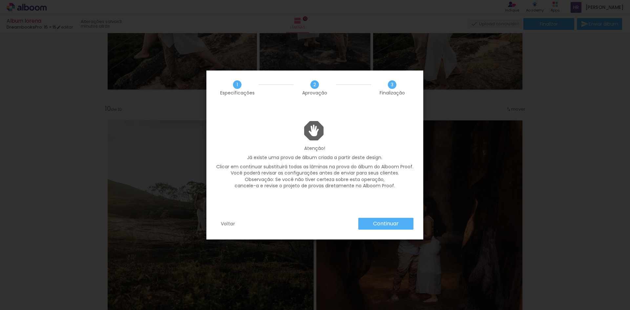
click at [0, 0] on slot "Continuar" at bounding box center [0, 0] width 0 height 0
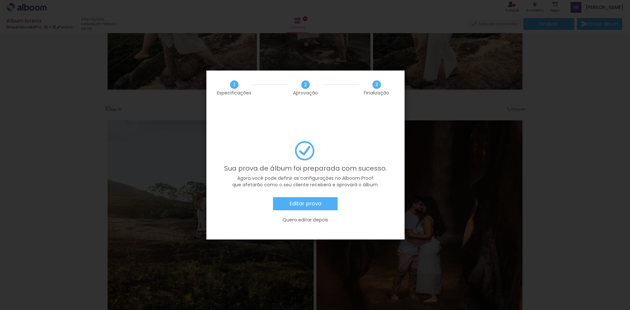
click at [0, 0] on slot "Editar prova" at bounding box center [0, 0] width 0 height 0
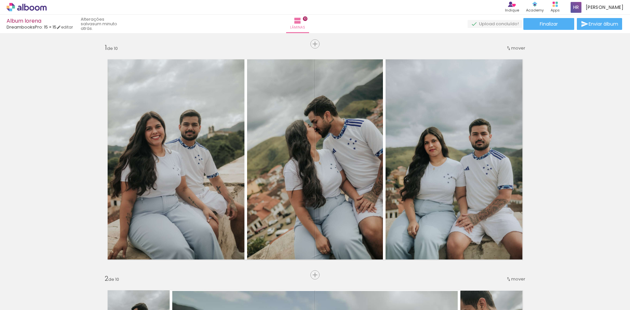
scroll to position [2019, 0]
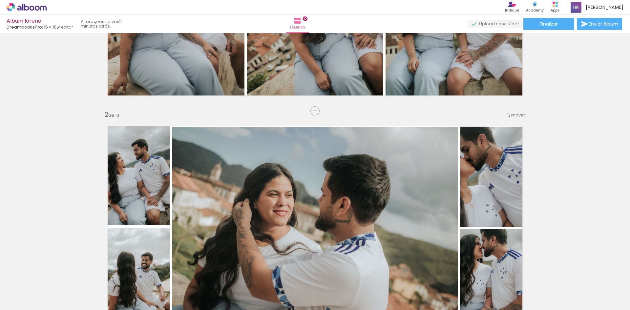
scroll to position [328, 0]
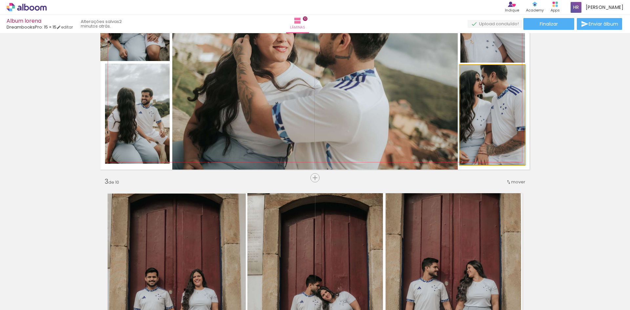
click at [501, 147] on quentale-photo at bounding box center [492, 115] width 65 height 100
drag, startPoint x: 501, startPoint y: 147, endPoint x: 503, endPoint y: 161, distance: 14.0
click at [501, 153] on quentale-photo at bounding box center [492, 115] width 65 height 100
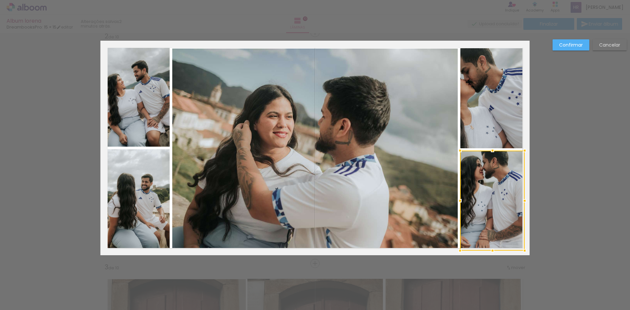
scroll to position [240, 0]
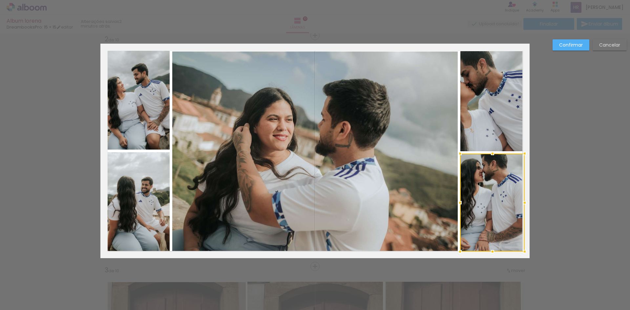
click at [491, 251] on div at bounding box center [492, 251] width 13 height 13
click at [355, 211] on quentale-photo at bounding box center [315, 155] width 286 height 207
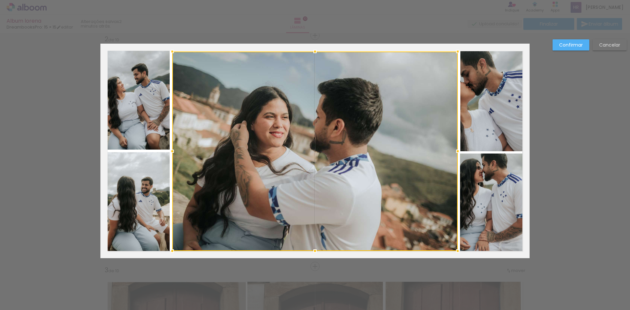
drag, startPoint x: 313, startPoint y: 257, endPoint x: 315, endPoint y: 250, distance: 7.7
click at [315, 250] on div at bounding box center [315, 251] width 13 height 13
click at [497, 239] on quentale-photo at bounding box center [492, 203] width 65 height 98
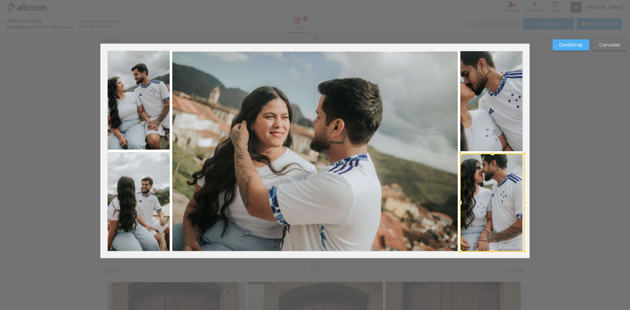
click at [497, 239] on div at bounding box center [492, 203] width 65 height 98
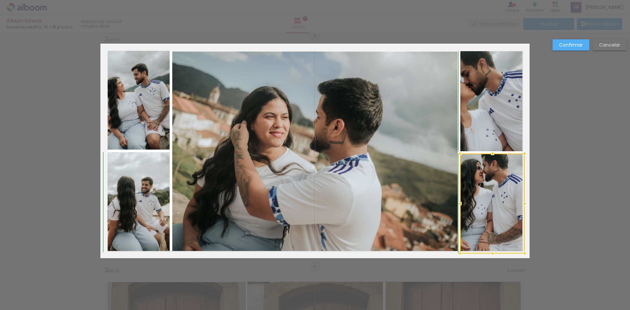
click at [487, 250] on div at bounding box center [492, 253] width 13 height 13
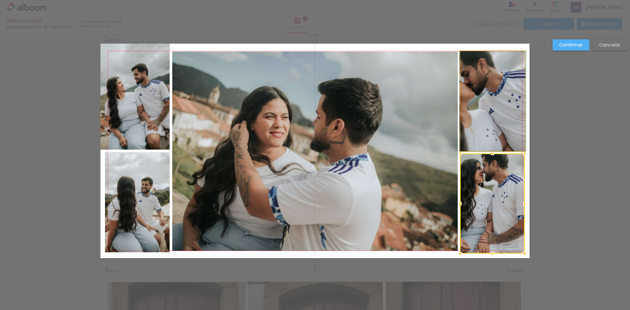
click at [503, 119] on quentale-photo at bounding box center [493, 101] width 65 height 100
click at [503, 154] on div at bounding box center [492, 204] width 65 height 100
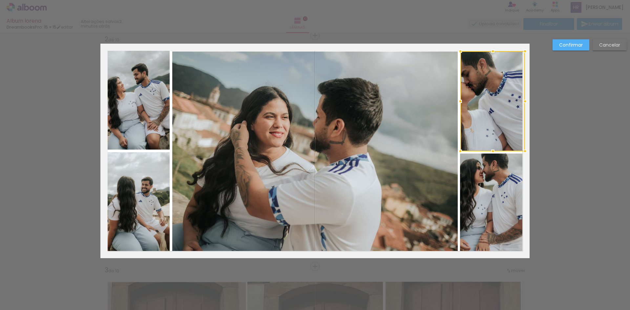
click at [128, 80] on quentale-photo at bounding box center [134, 97] width 69 height 106
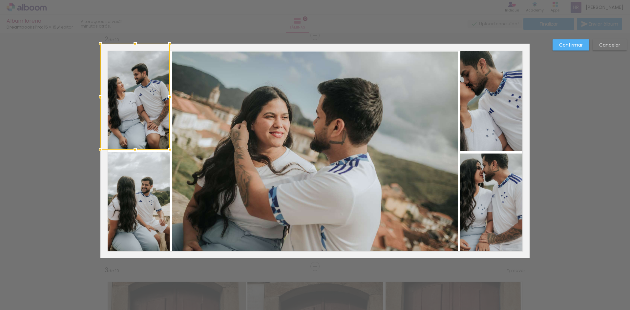
click at [128, 80] on div at bounding box center [134, 97] width 69 height 106
drag, startPoint x: 130, startPoint y: 42, endPoint x: 132, endPoint y: 54, distance: 11.2
click at [132, 54] on div at bounding box center [135, 51] width 13 height 13
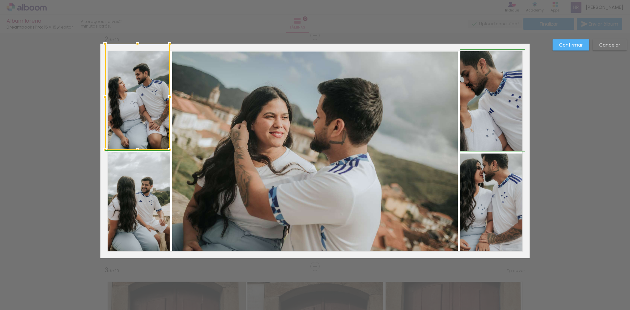
drag, startPoint x: 99, startPoint y: 94, endPoint x: 105, endPoint y: 102, distance: 10.0
click at [105, 102] on div at bounding box center [104, 96] width 13 height 13
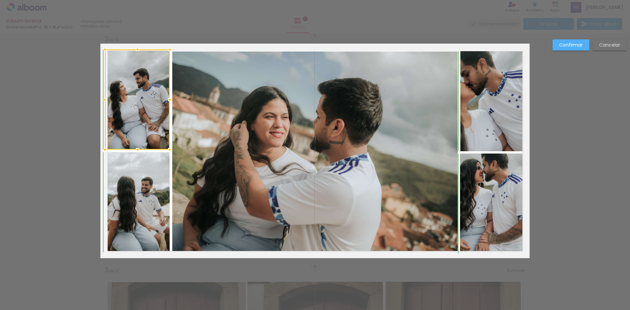
drag, startPoint x: 136, startPoint y: 41, endPoint x: 137, endPoint y: 50, distance: 8.2
click at [137, 50] on div at bounding box center [137, 49] width 13 height 13
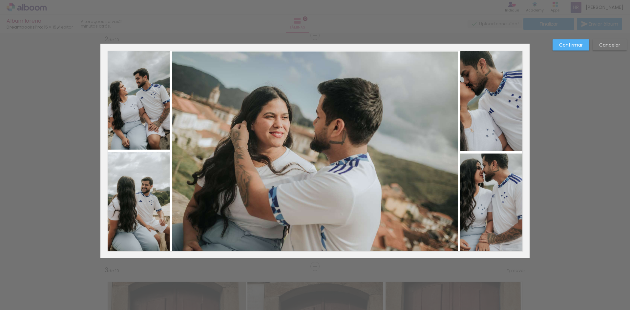
click at [154, 139] on quentale-photo at bounding box center [137, 100] width 65 height 100
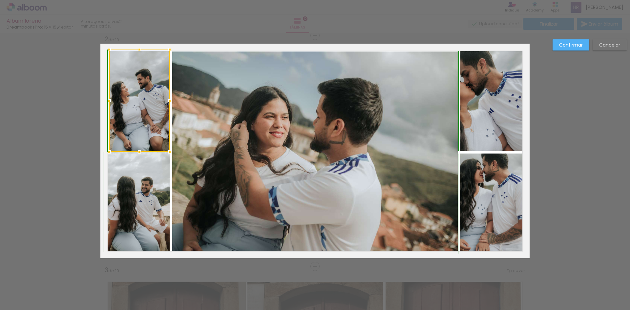
drag, startPoint x: 103, startPoint y: 149, endPoint x: 107, endPoint y: 150, distance: 4.5
click at [107, 150] on div at bounding box center [109, 151] width 13 height 13
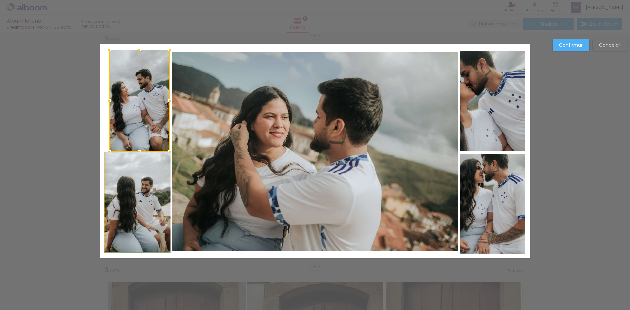
click at [108, 166] on quentale-photo at bounding box center [137, 202] width 65 height 100
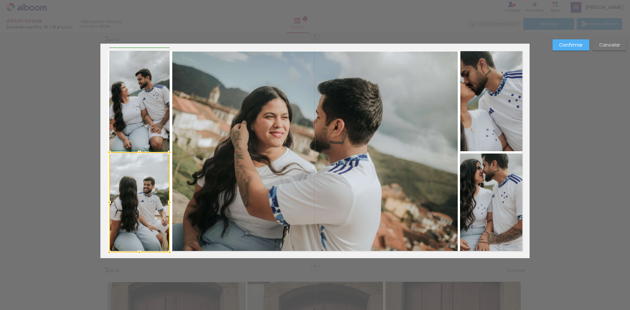
drag, startPoint x: 103, startPoint y: 199, endPoint x: 106, endPoint y: 199, distance: 3.6
click at [106, 199] on div at bounding box center [109, 202] width 13 height 13
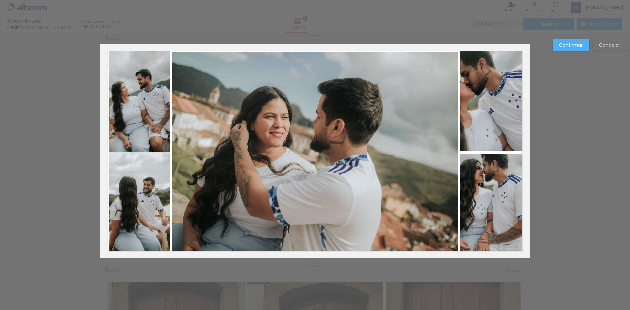
click at [398, 79] on quentale-photo at bounding box center [315, 152] width 286 height 200
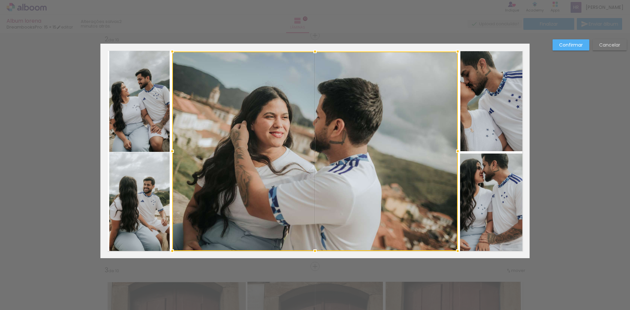
click at [521, 65] on quentale-photo at bounding box center [493, 101] width 65 height 100
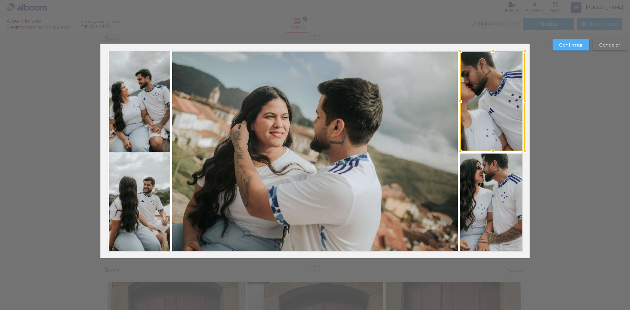
click at [568, 39] on paper-button "Confirmar" at bounding box center [571, 44] width 37 height 11
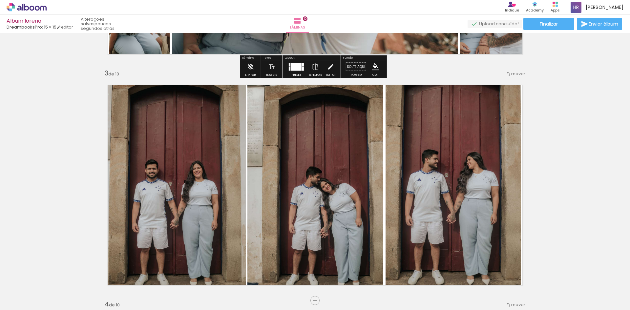
scroll to position [568, 0]
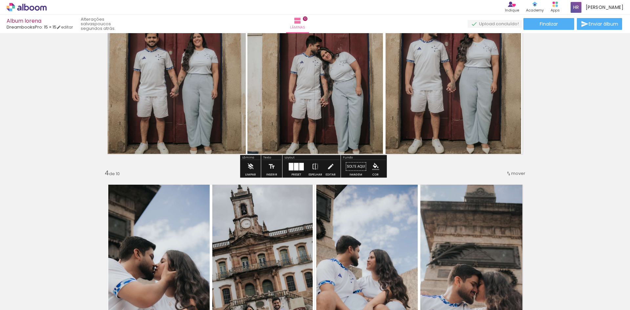
click at [361, 131] on quentale-photo at bounding box center [316, 53] width 136 height 201
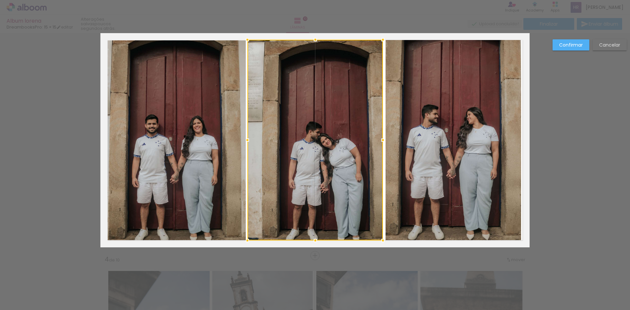
scroll to position [471, 0]
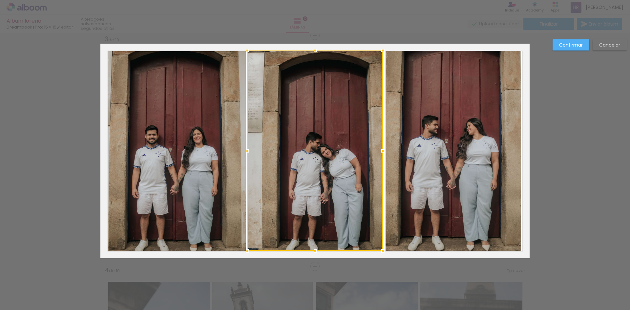
drag, startPoint x: 313, startPoint y: 250, endPoint x: 319, endPoint y: 250, distance: 5.6
click at [319, 250] on div at bounding box center [315, 251] width 13 height 13
click at [448, 227] on quentale-photo at bounding box center [454, 150] width 136 height 201
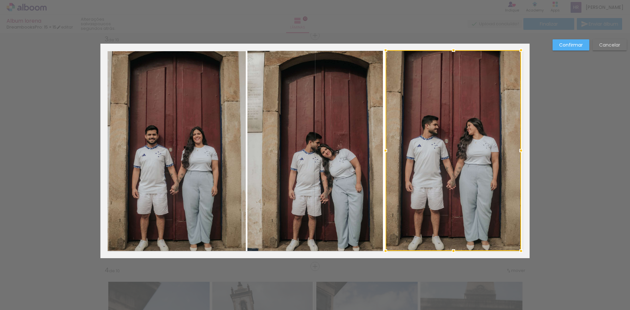
click at [448, 227] on div at bounding box center [454, 150] width 136 height 201
drag, startPoint x: 450, startPoint y: 249, endPoint x: 452, endPoint y: 247, distance: 3.5
click at [452, 247] on div at bounding box center [453, 250] width 13 height 13
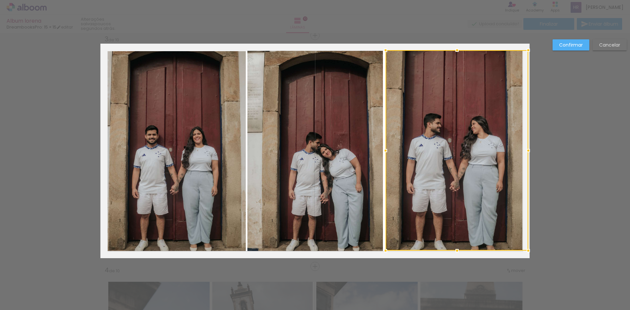
drag, startPoint x: 520, startPoint y: 152, endPoint x: 523, endPoint y: 154, distance: 3.5
click at [523, 154] on div at bounding box center [528, 150] width 13 height 13
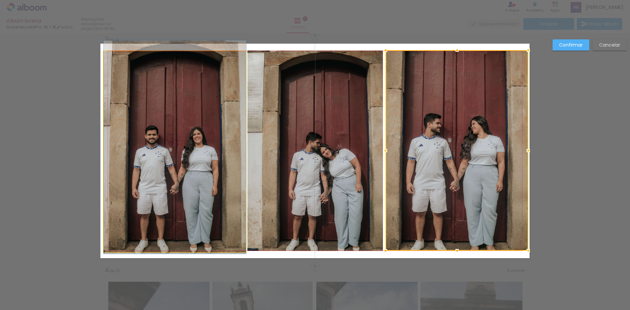
click at [224, 64] on quentale-photo at bounding box center [175, 151] width 142 height 201
click at [386, 64] on div at bounding box center [457, 150] width 143 height 201
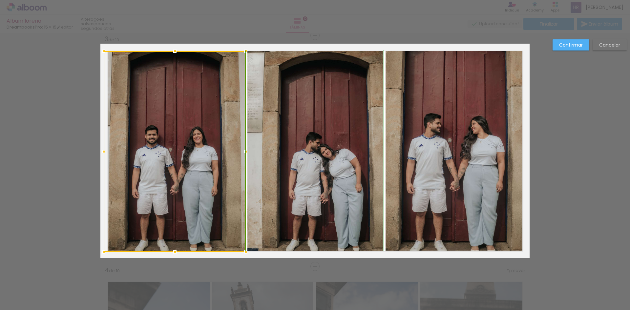
drag, startPoint x: 172, startPoint y: 50, endPoint x: 176, endPoint y: 51, distance: 3.4
click at [176, 51] on div at bounding box center [174, 51] width 13 height 13
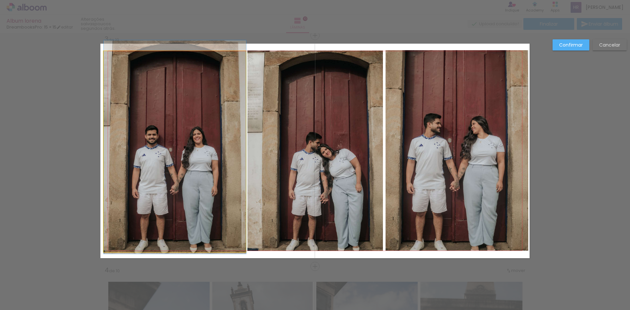
click at [113, 111] on quentale-photo at bounding box center [175, 151] width 142 height 201
click at [113, 111] on div at bounding box center [175, 151] width 142 height 201
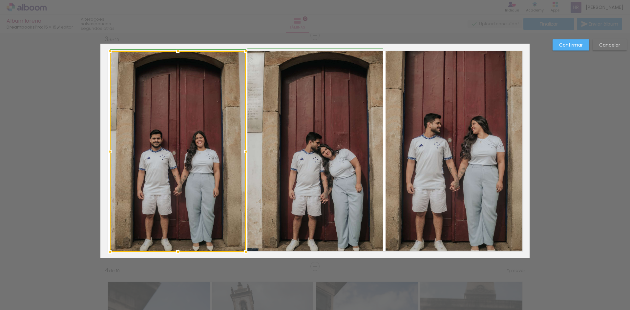
drag, startPoint x: 101, startPoint y: 151, endPoint x: 106, endPoint y: 152, distance: 4.7
click at [106, 152] on div at bounding box center [109, 151] width 13 height 13
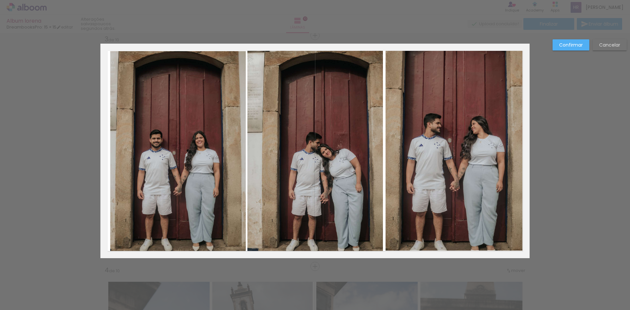
click at [110, 150] on quentale-photo at bounding box center [178, 151] width 136 height 201
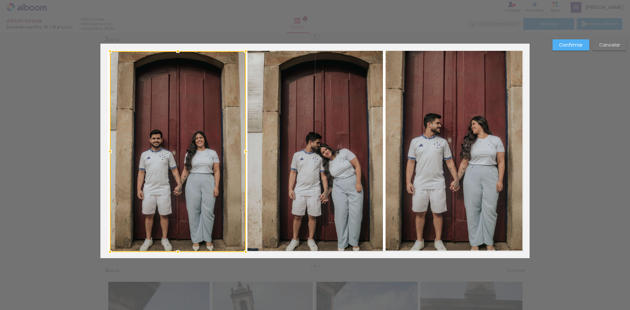
click at [108, 150] on div at bounding box center [109, 151] width 13 height 13
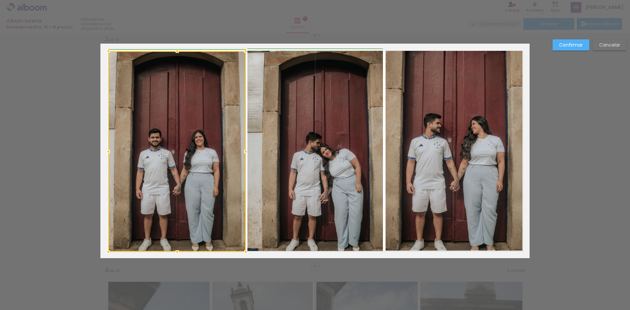
click at [106, 153] on div at bounding box center [108, 151] width 13 height 13
click at [571, 39] on paper-button "Confirmar" at bounding box center [571, 44] width 37 height 11
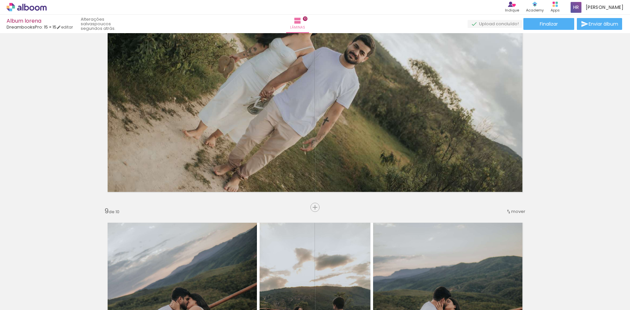
scroll to position [1488, 0]
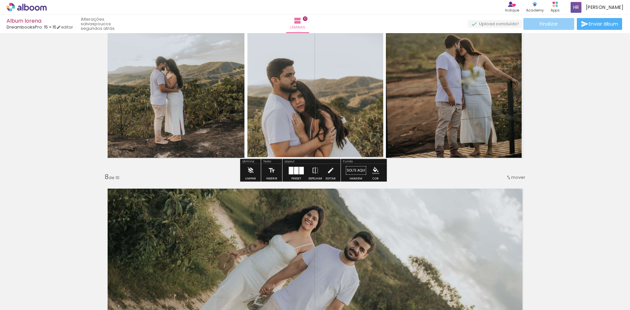
click at [561, 26] on paper-button "Finalizar" at bounding box center [549, 24] width 51 height 12
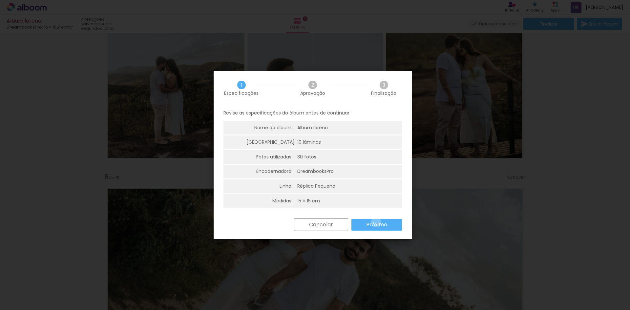
click at [0, 0] on slot "Próximo" at bounding box center [0, 0] width 0 height 0
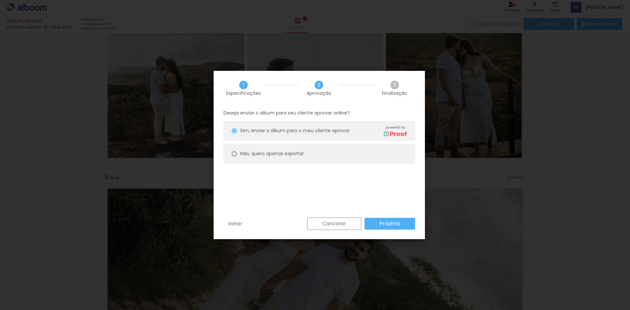
click at [376, 222] on paper-button "Próximo" at bounding box center [390, 224] width 51 height 12
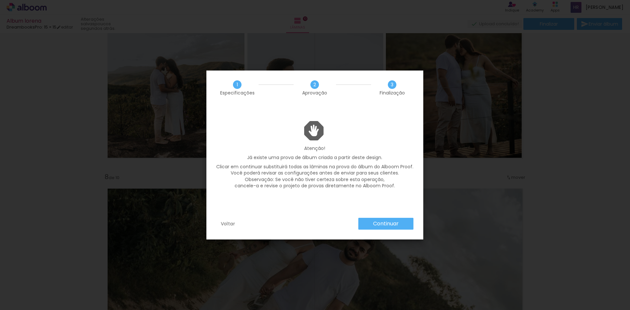
click at [0, 0] on slot "Continuar" at bounding box center [0, 0] width 0 height 0
